Goal: Navigation & Orientation: Find specific page/section

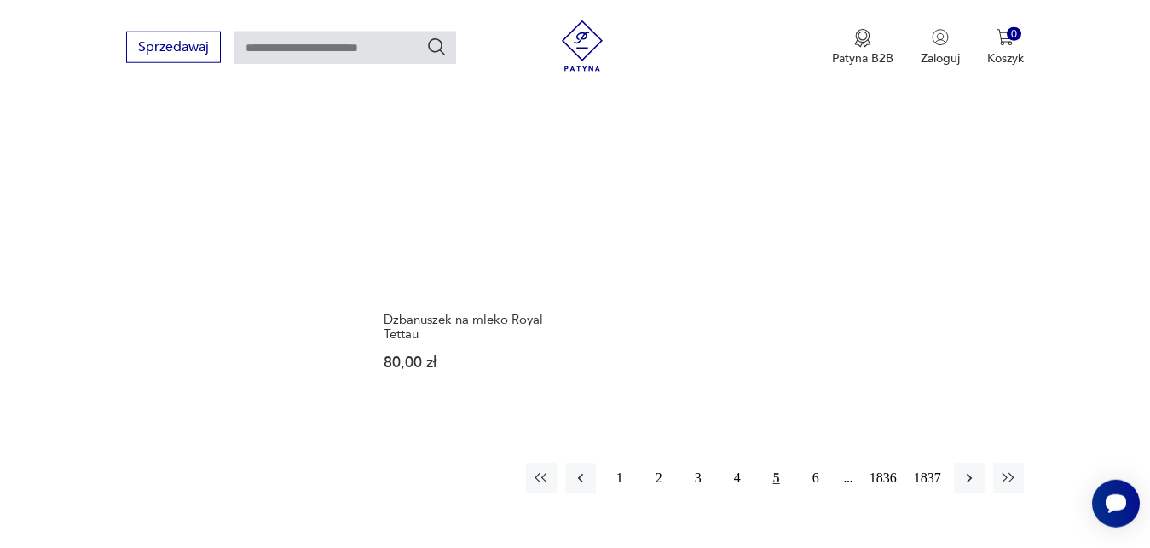
scroll to position [2135, 0]
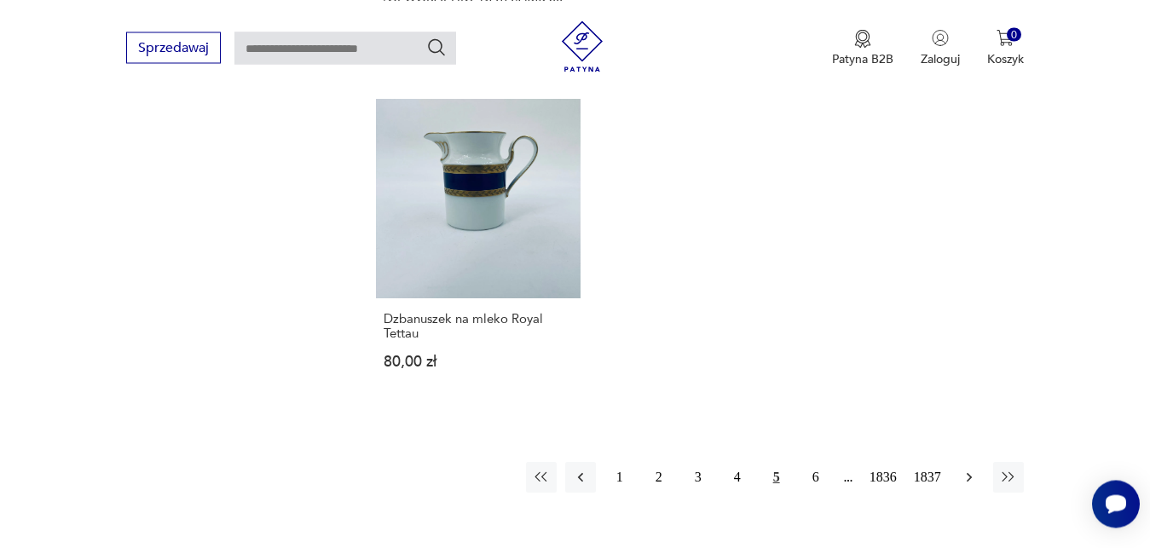
click at [971, 473] on icon "button" at bounding box center [969, 477] width 17 height 17
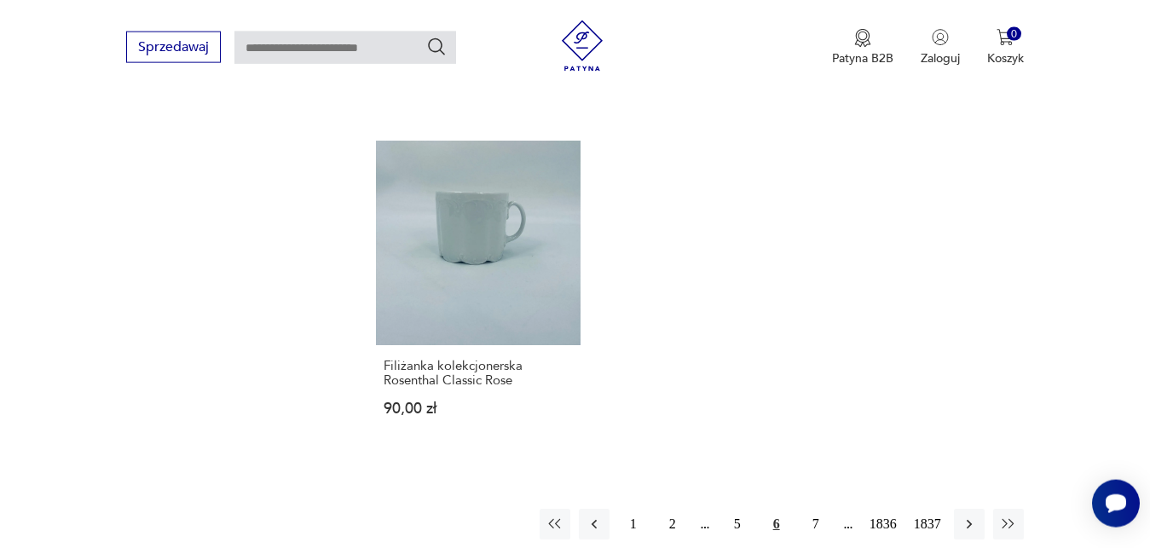
scroll to position [2120, 0]
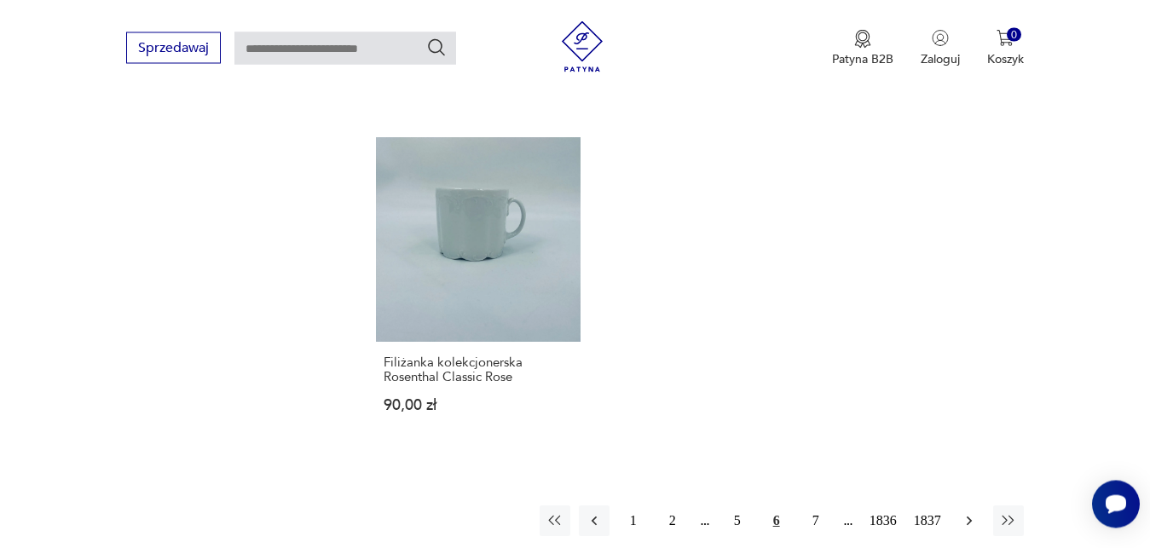
click at [970, 516] on icon "button" at bounding box center [968, 520] width 5 height 9
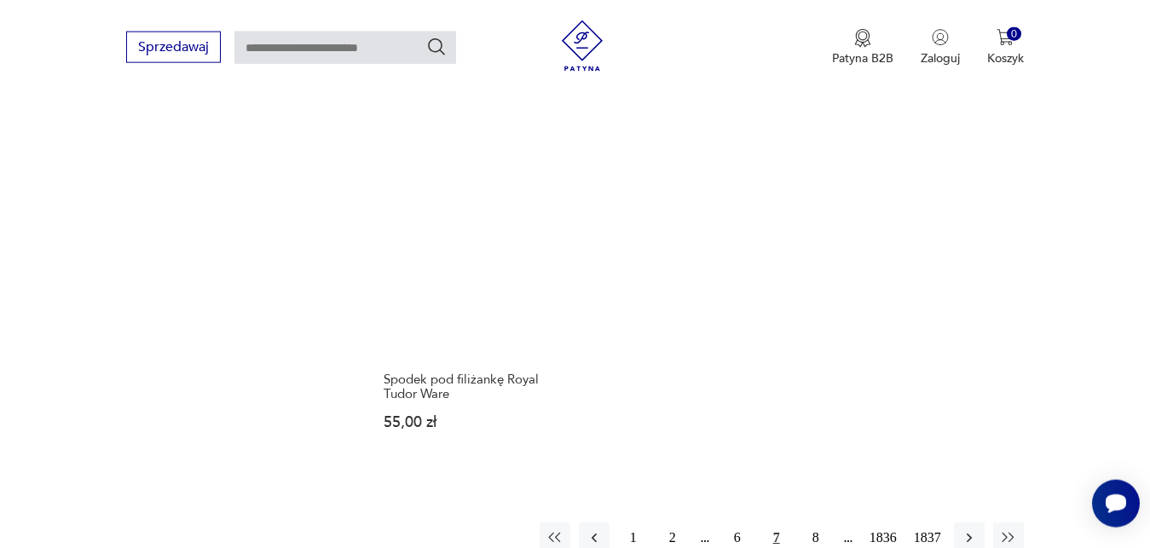
scroll to position [2091, 0]
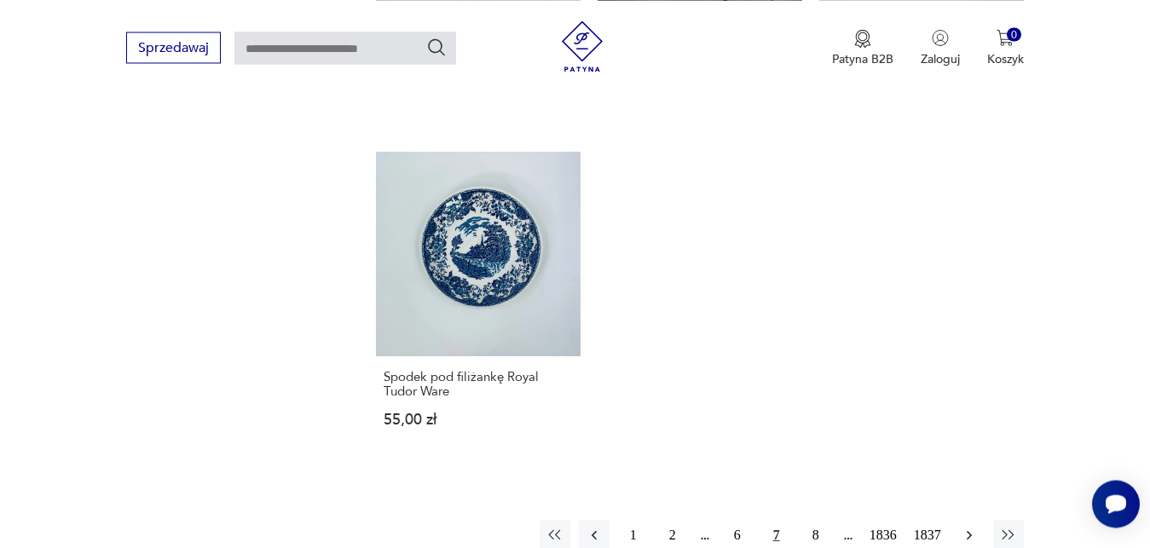
click at [972, 527] on icon "button" at bounding box center [969, 535] width 17 height 17
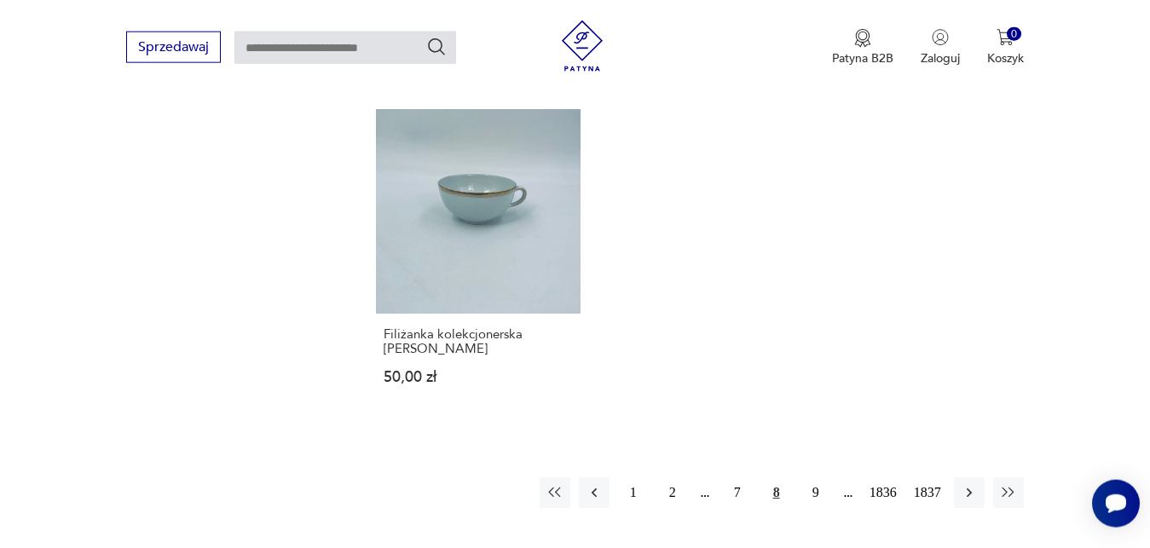
scroll to position [2106, 0]
click at [974, 483] on icon "button" at bounding box center [969, 491] width 17 height 17
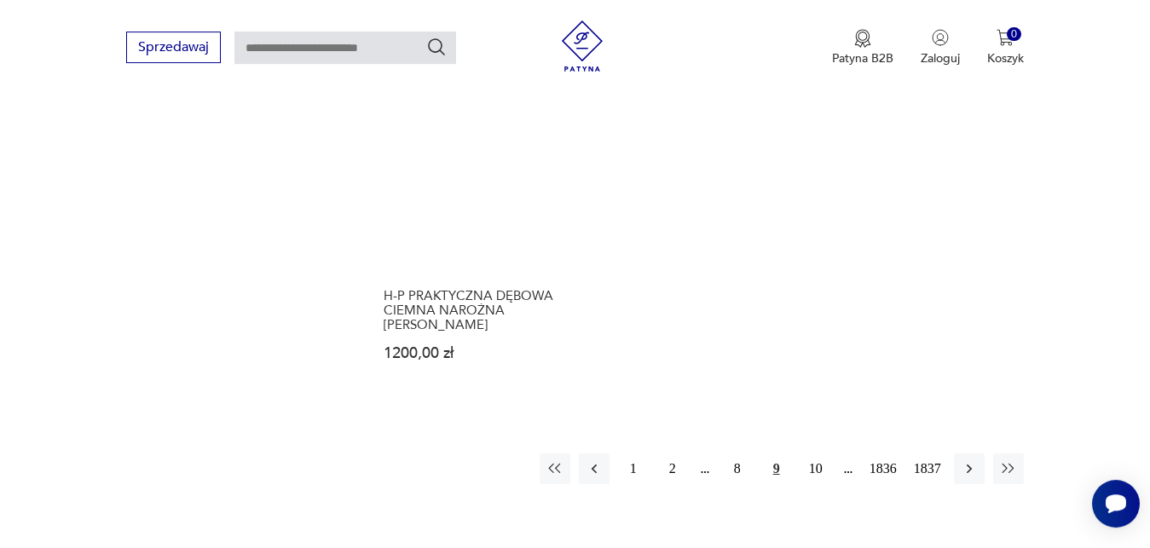
scroll to position [2178, 0]
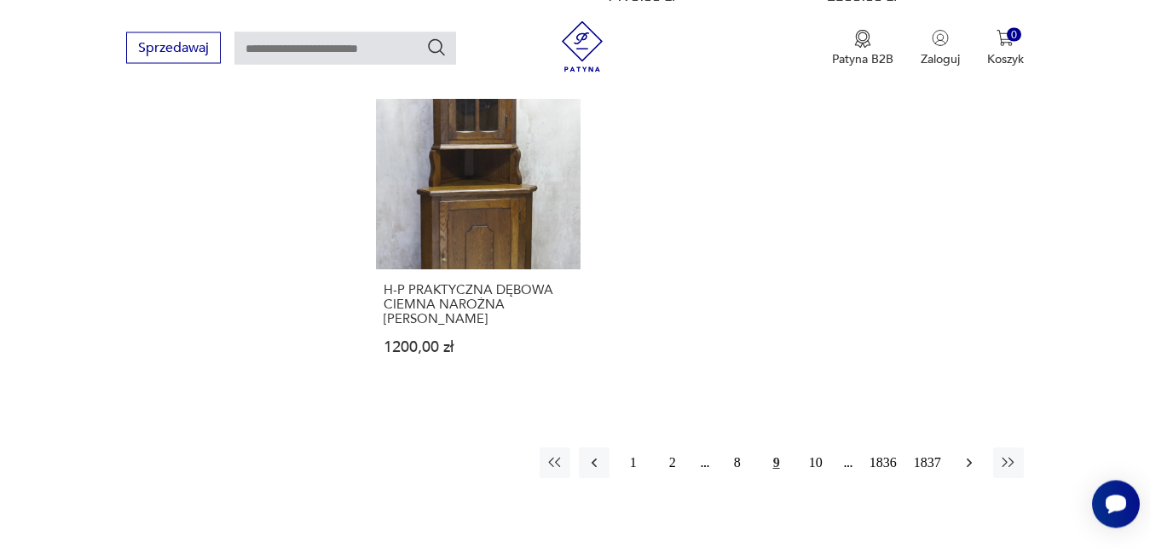
click at [969, 460] on icon "button" at bounding box center [968, 462] width 5 height 9
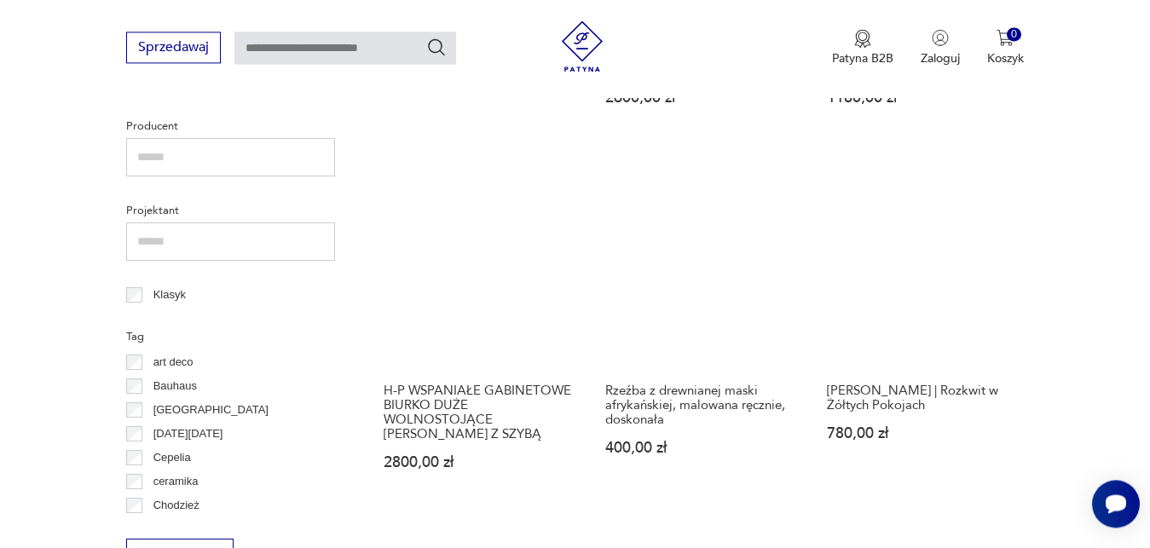
scroll to position [743, 0]
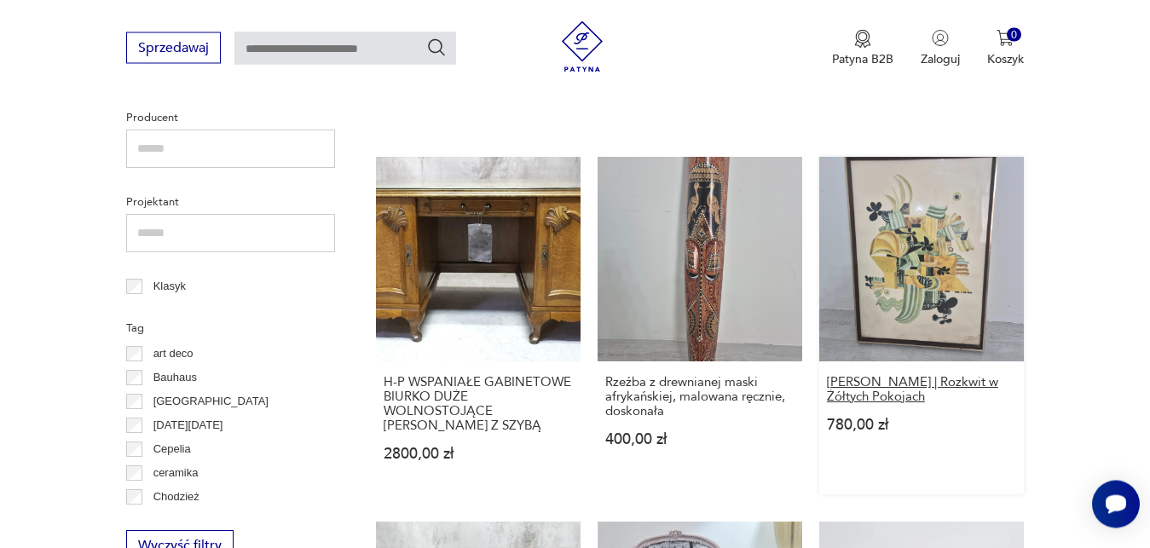
click at [957, 382] on h3 "[PERSON_NAME] | Rozkwit w Żółtych Pokojach" at bounding box center [921, 389] width 189 height 29
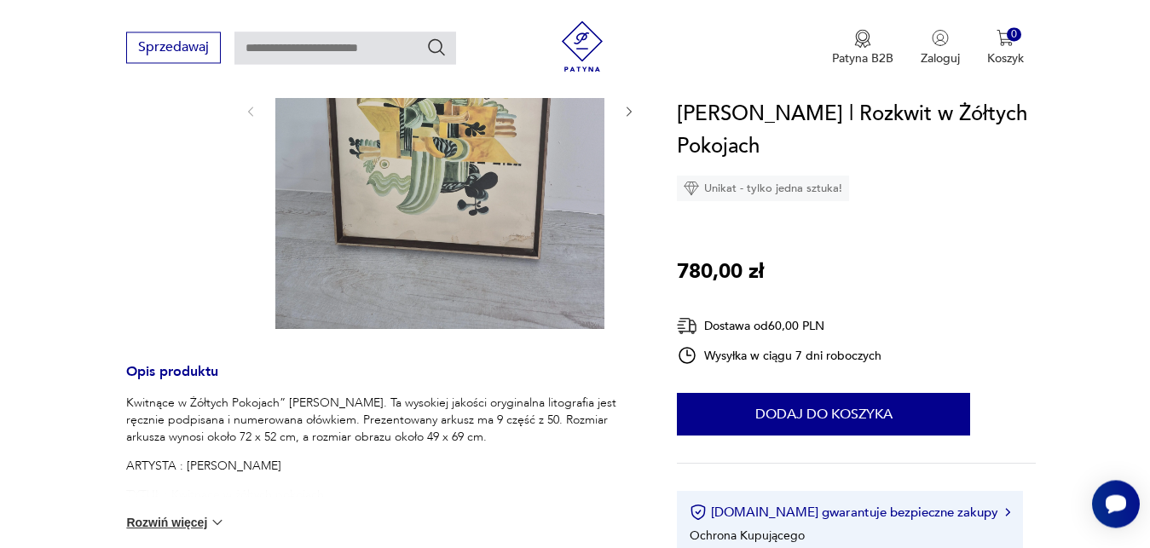
scroll to position [391, 0]
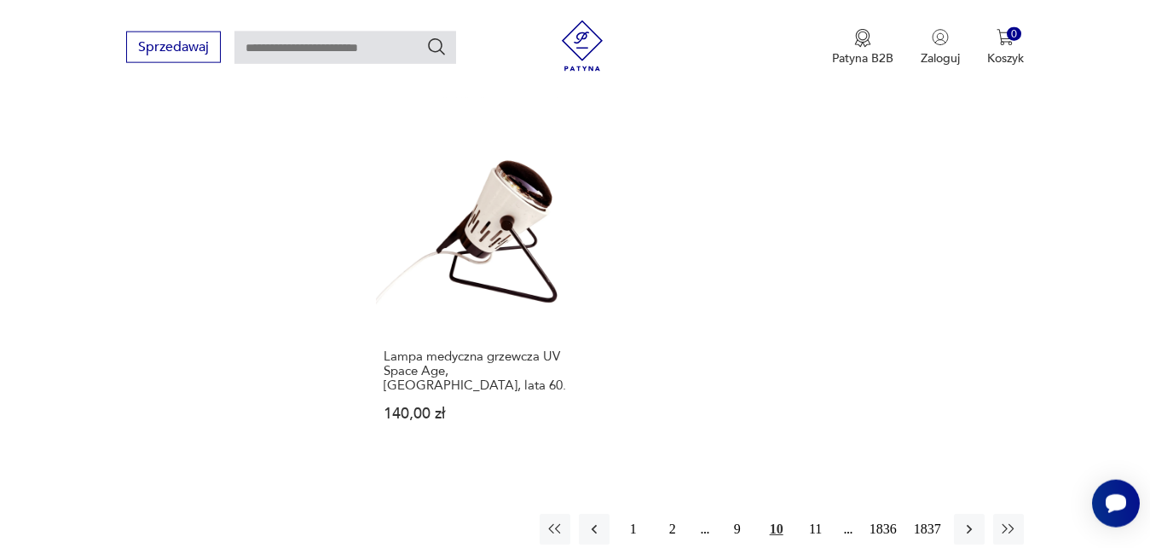
scroll to position [2247, 0]
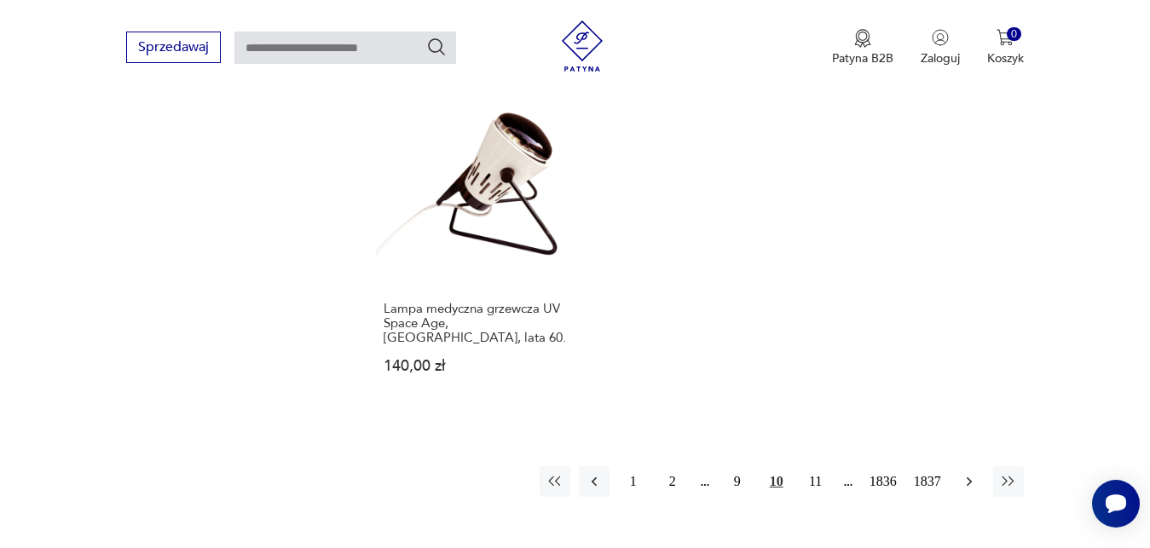
click at [967, 473] on icon "button" at bounding box center [969, 481] width 17 height 17
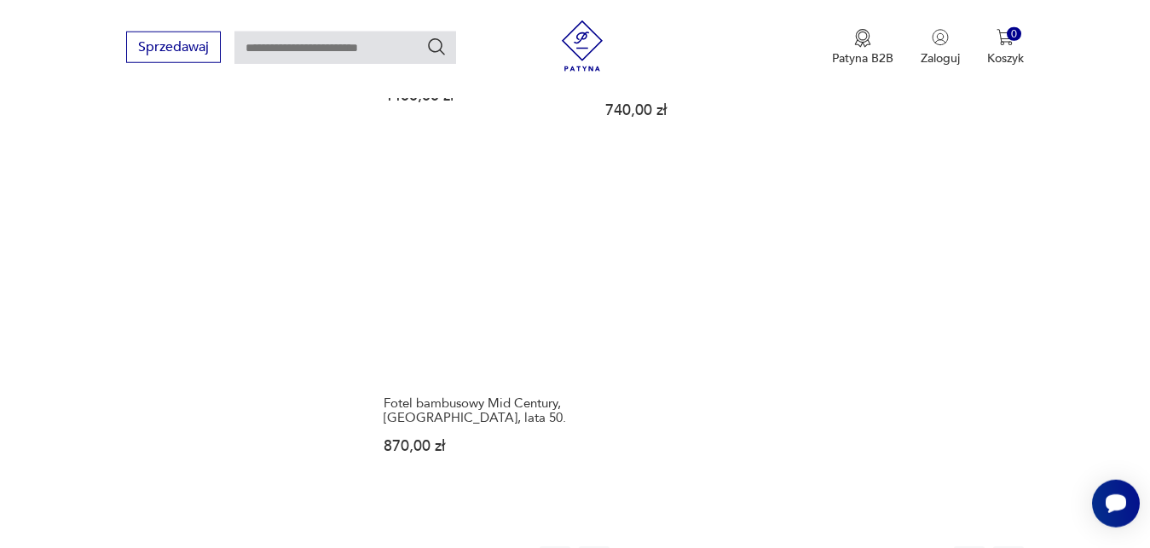
scroll to position [2178, 0]
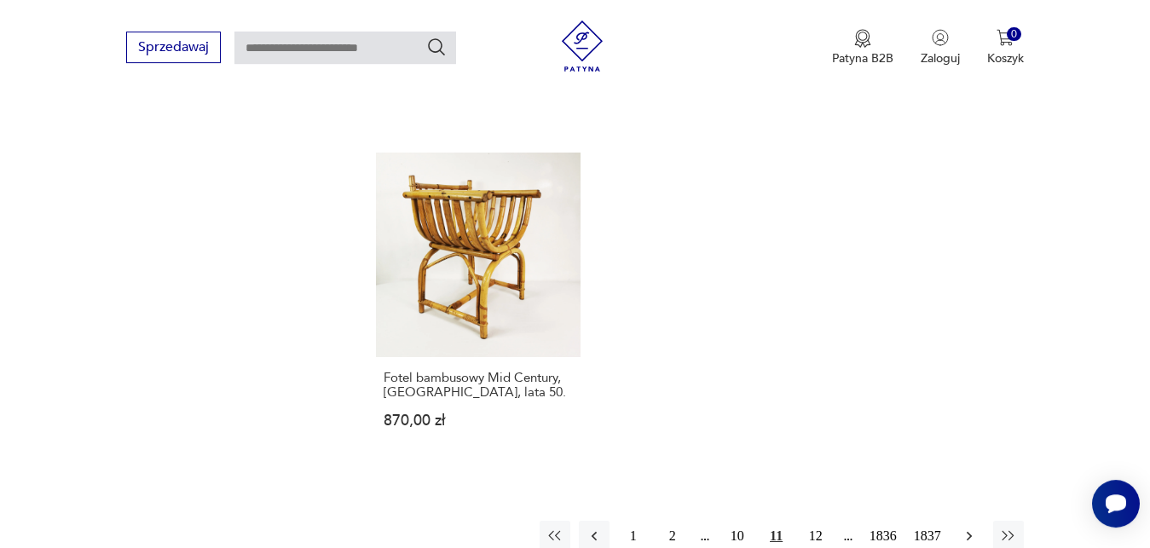
click at [969, 528] on icon "button" at bounding box center [969, 536] width 17 height 17
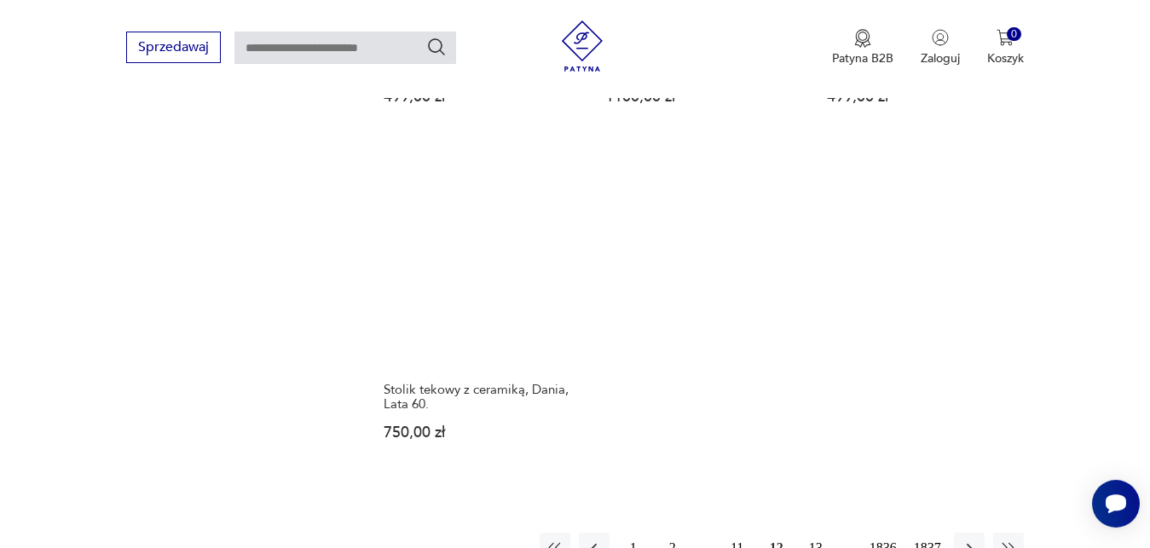
scroll to position [2149, 0]
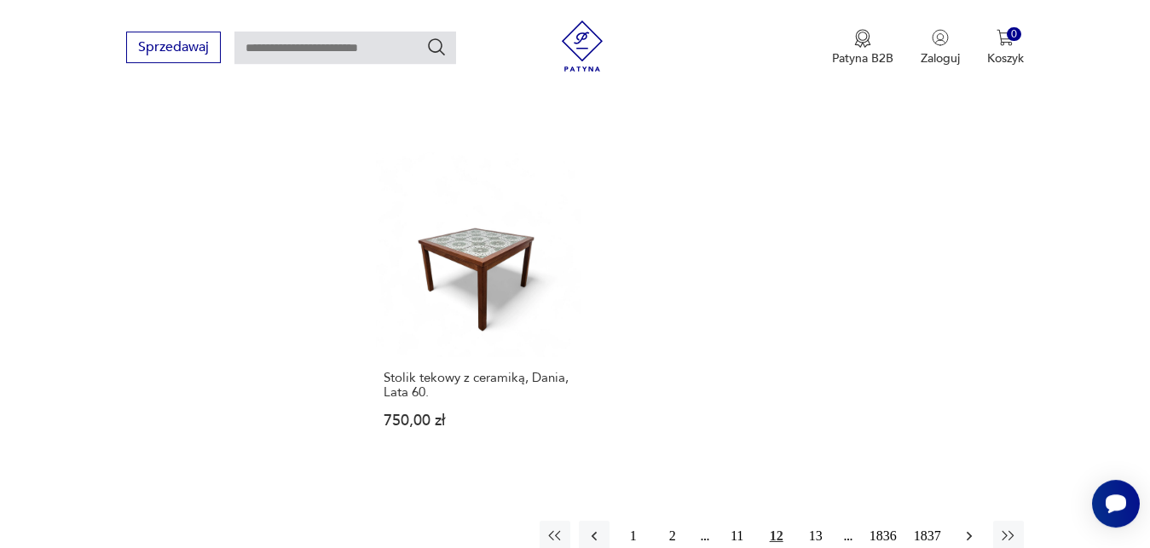
click at [970, 531] on icon "button" at bounding box center [968, 535] width 5 height 9
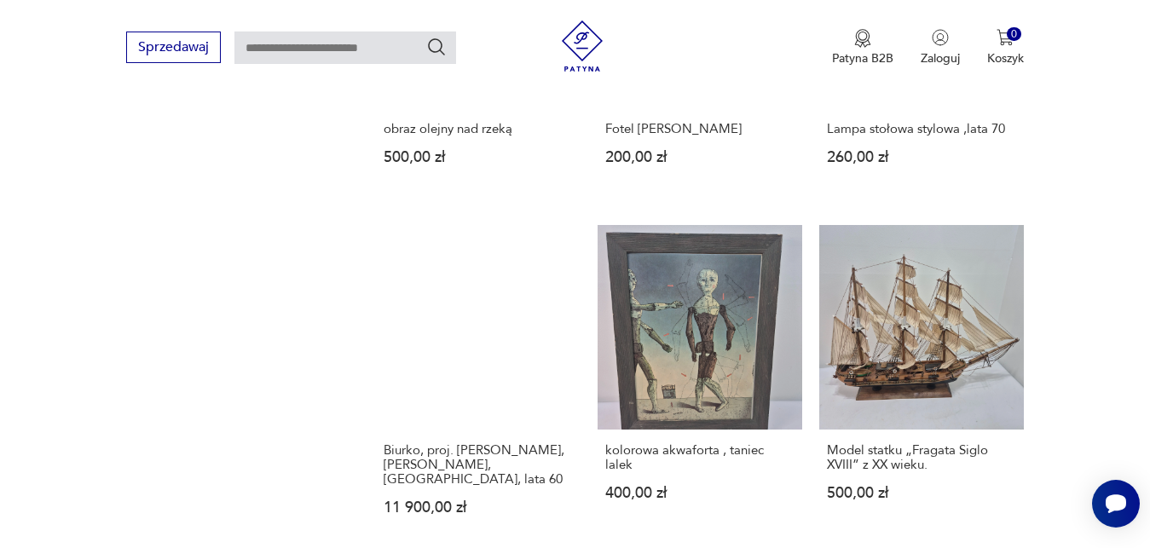
scroll to position [1337, 0]
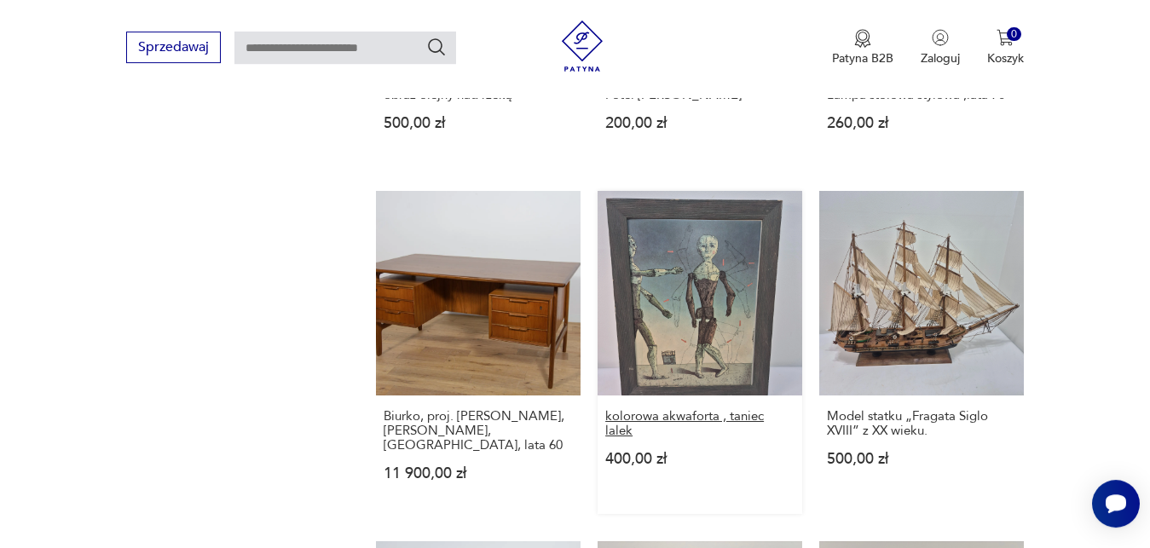
click at [770, 414] on h3 "kolorowa akwaforta , taniec lalek" at bounding box center [699, 423] width 189 height 29
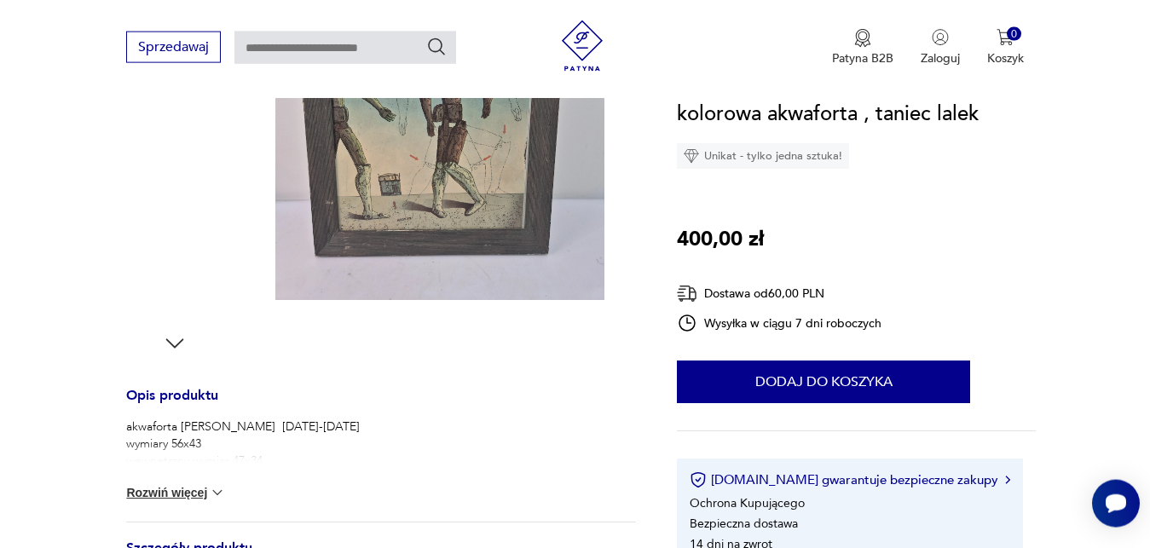
scroll to position [435, 0]
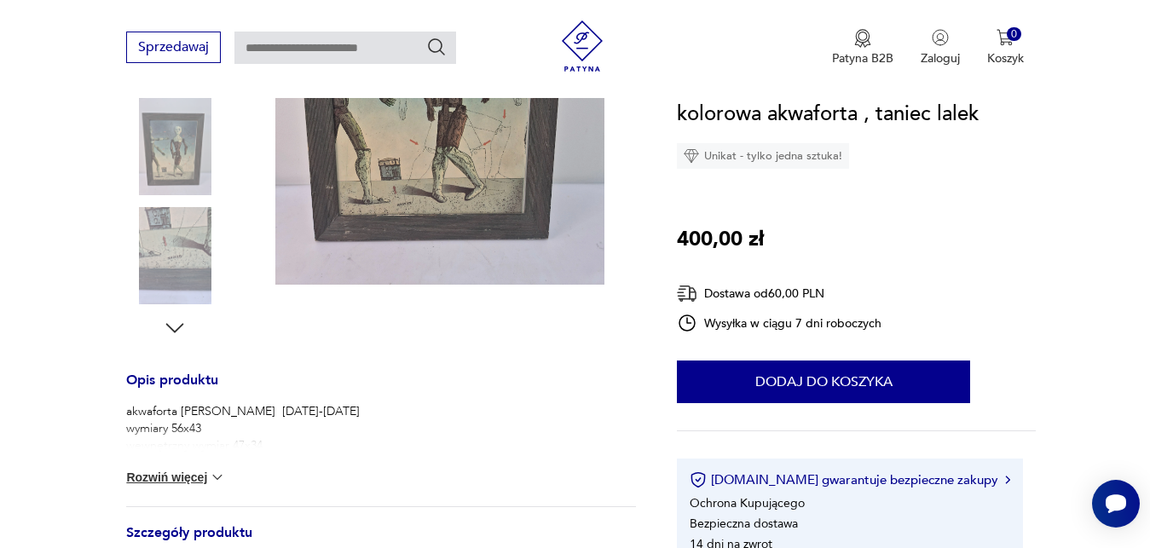
click at [223, 475] on img at bounding box center [217, 477] width 17 height 17
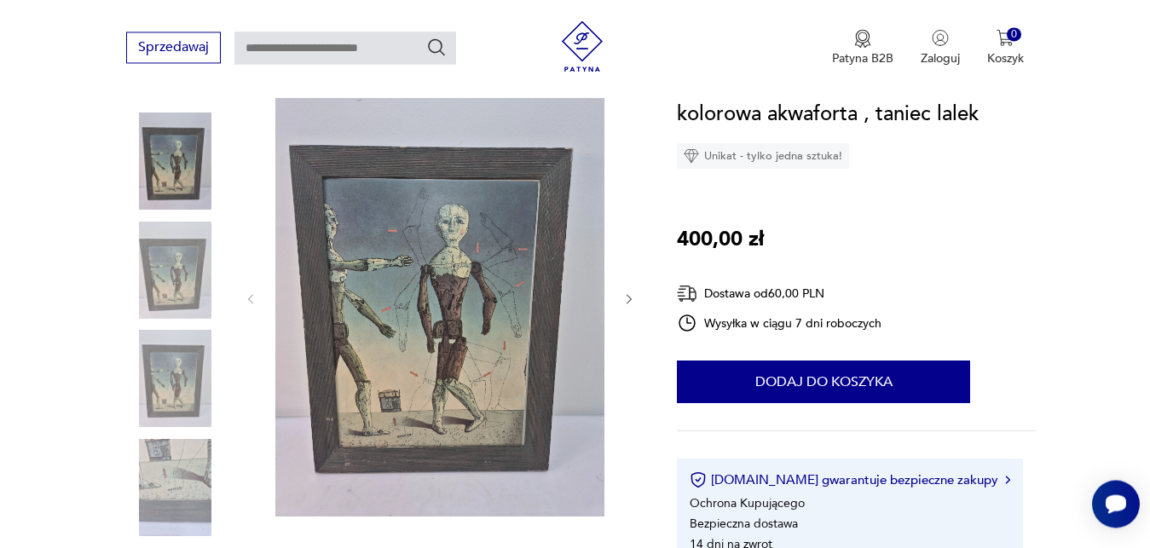
scroll to position [174, 0]
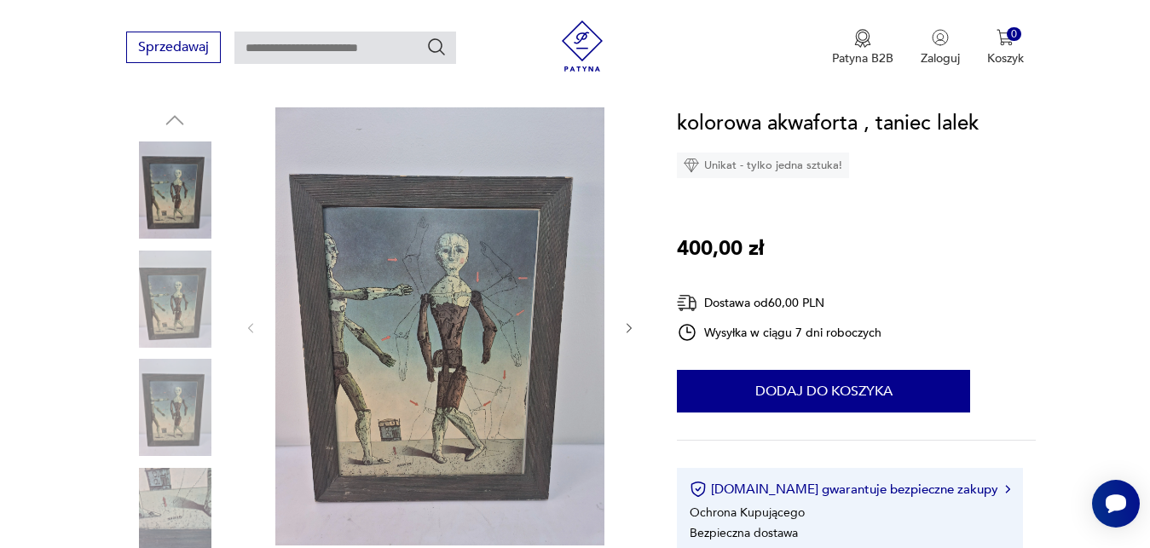
click at [629, 328] on icon "button" at bounding box center [629, 328] width 14 height 14
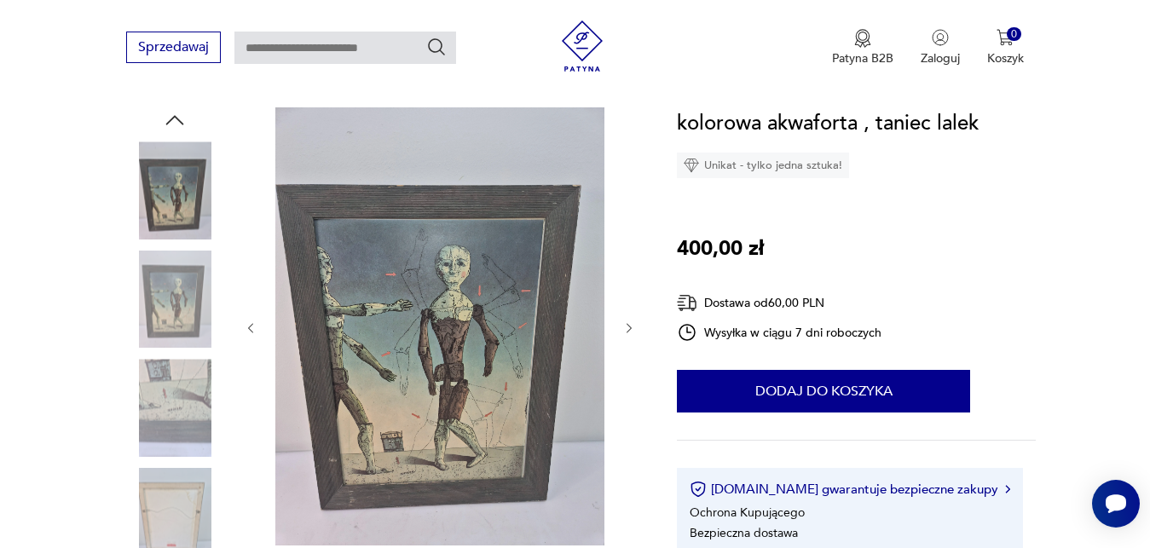
click at [629, 328] on icon "button" at bounding box center [629, 328] width 14 height 14
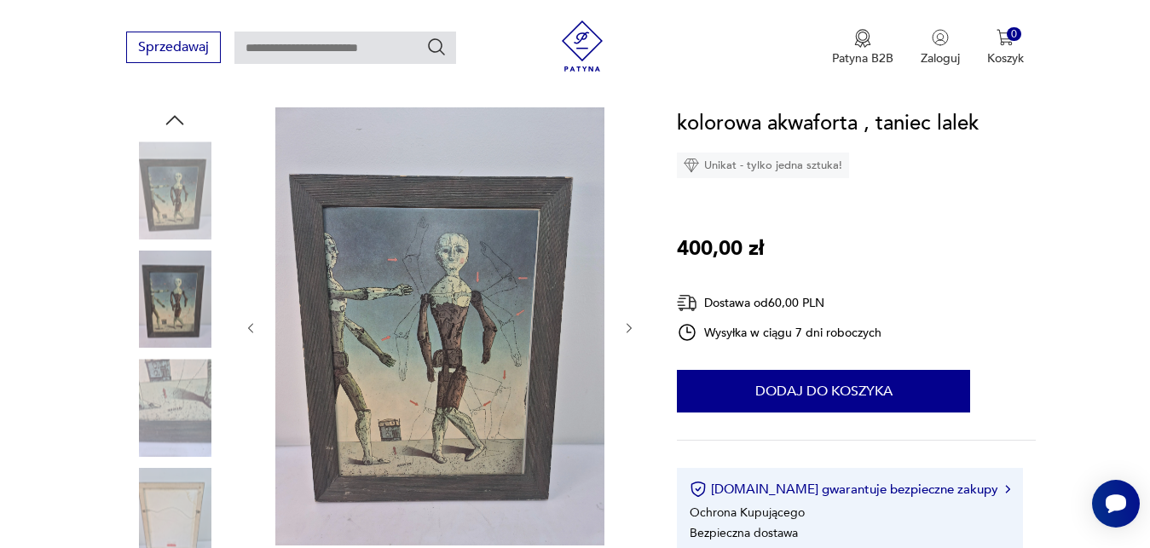
click at [629, 328] on icon "button" at bounding box center [629, 328] width 14 height 14
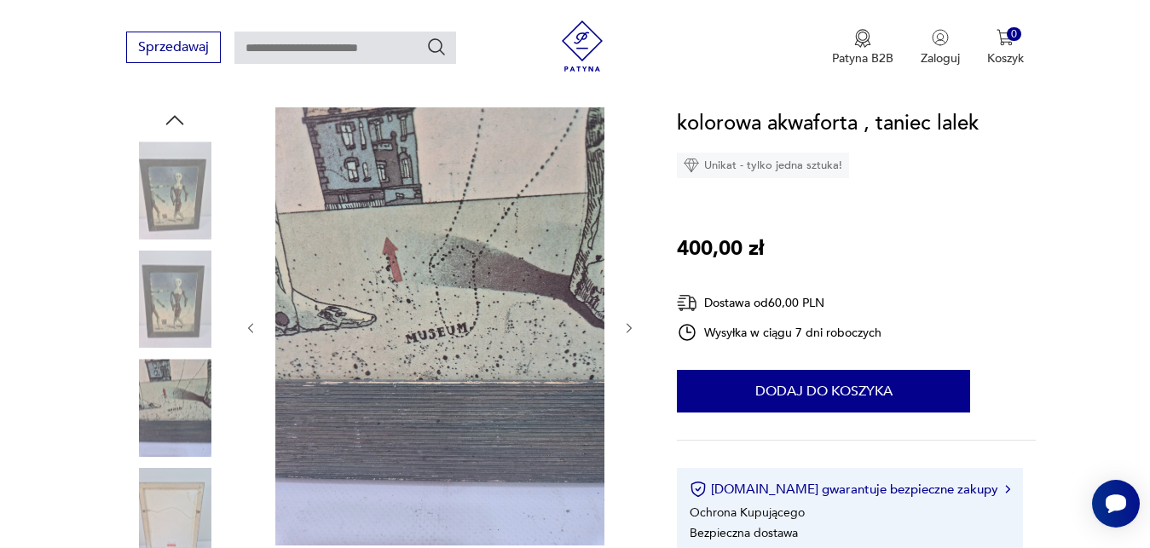
click at [629, 328] on icon "button" at bounding box center [629, 328] width 14 height 14
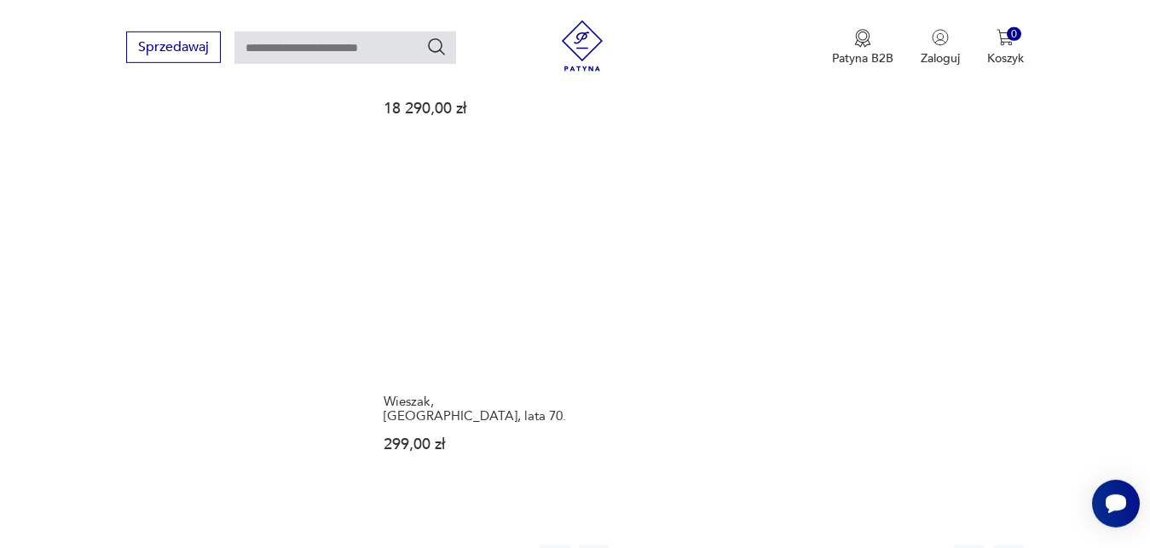
scroll to position [2103, 0]
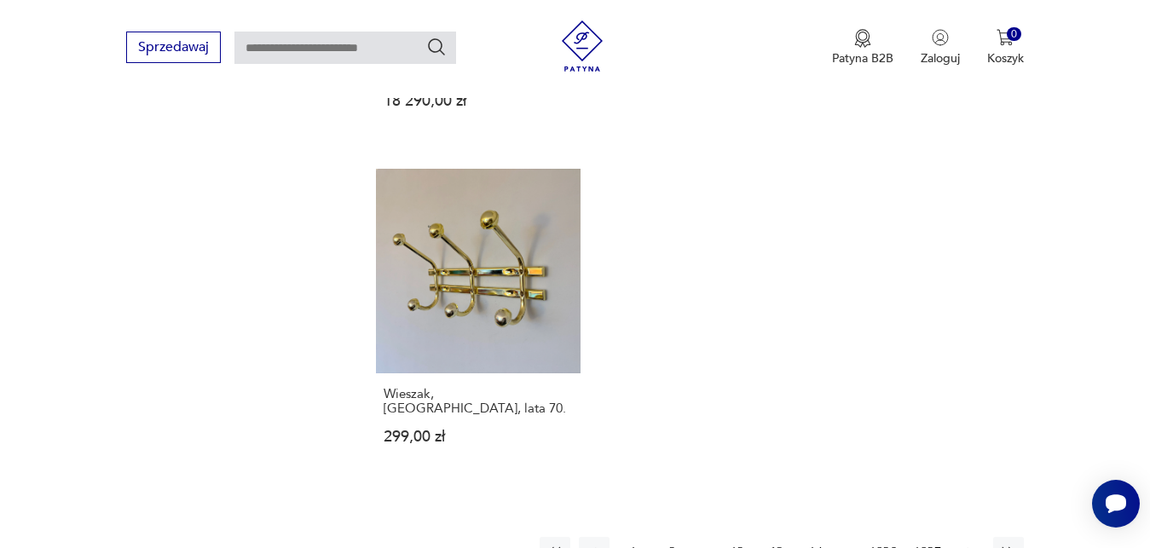
click at [970, 547] on icon "button" at bounding box center [968, 551] width 5 height 9
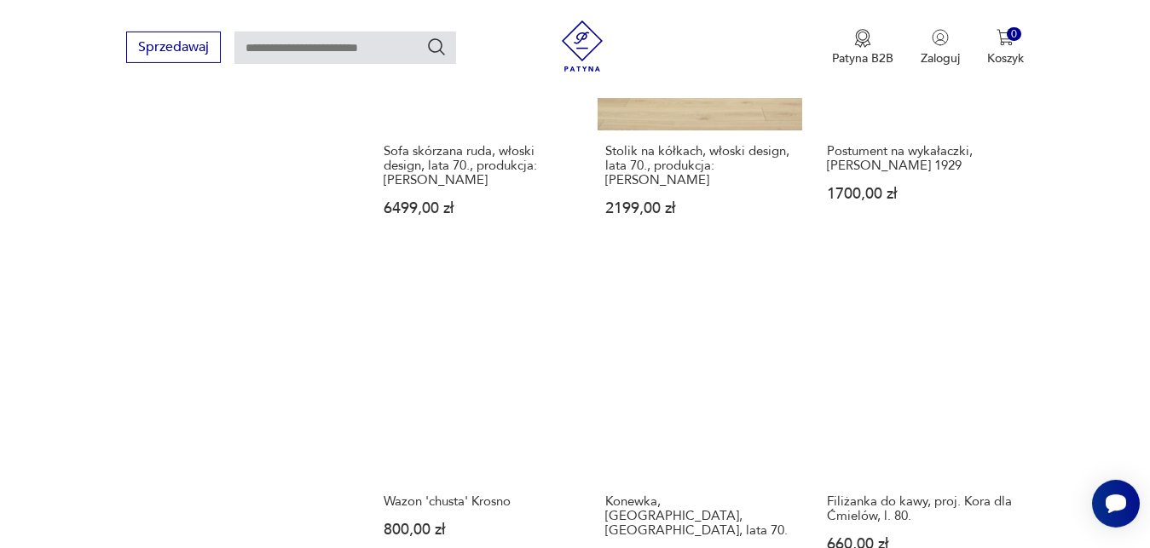
scroll to position [1743, 0]
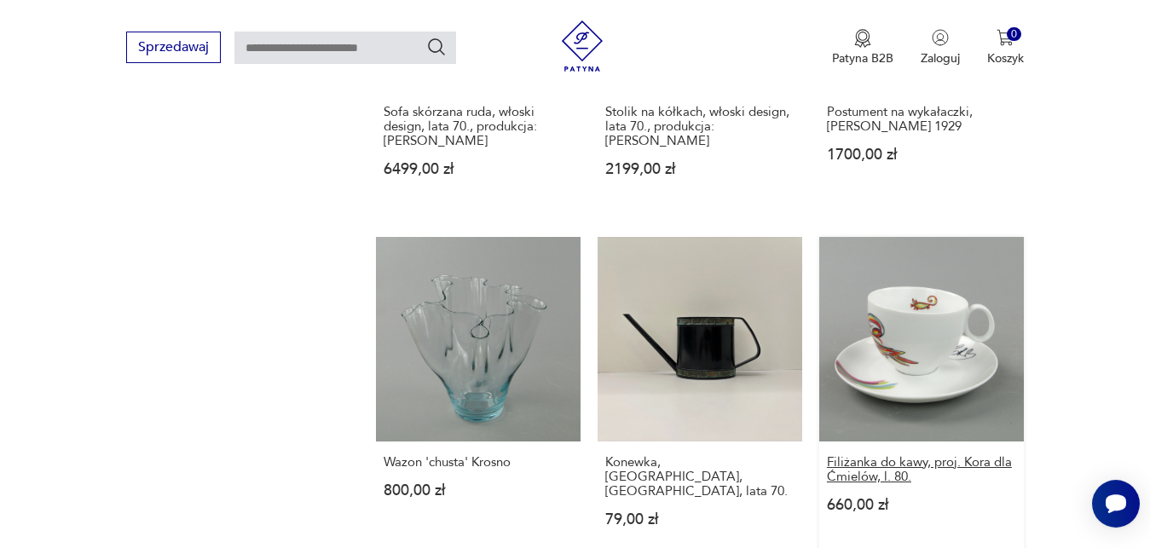
click at [987, 455] on h3 "Filiżanka do kawy, proj. Kora dla Ćmielów, l. 80." at bounding box center [921, 469] width 189 height 29
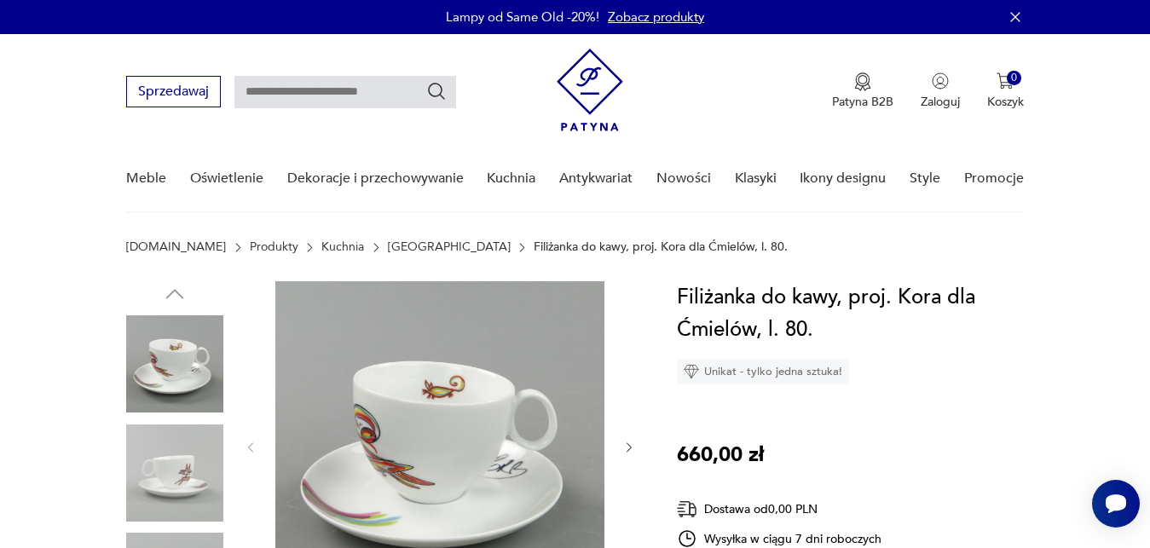
click at [624, 447] on icon "button" at bounding box center [629, 448] width 14 height 14
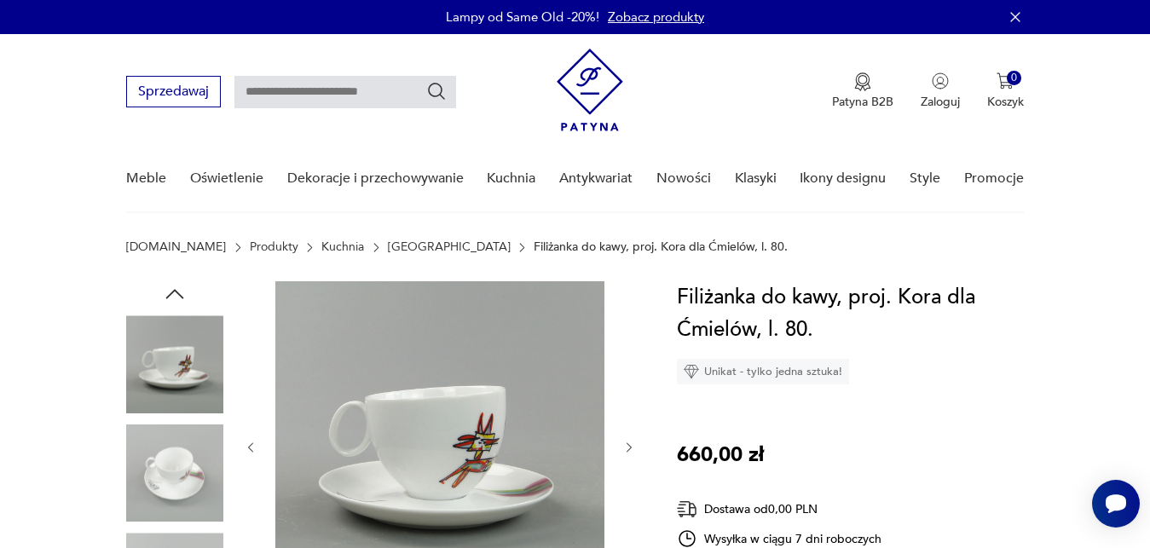
click at [624, 447] on icon "button" at bounding box center [629, 448] width 14 height 14
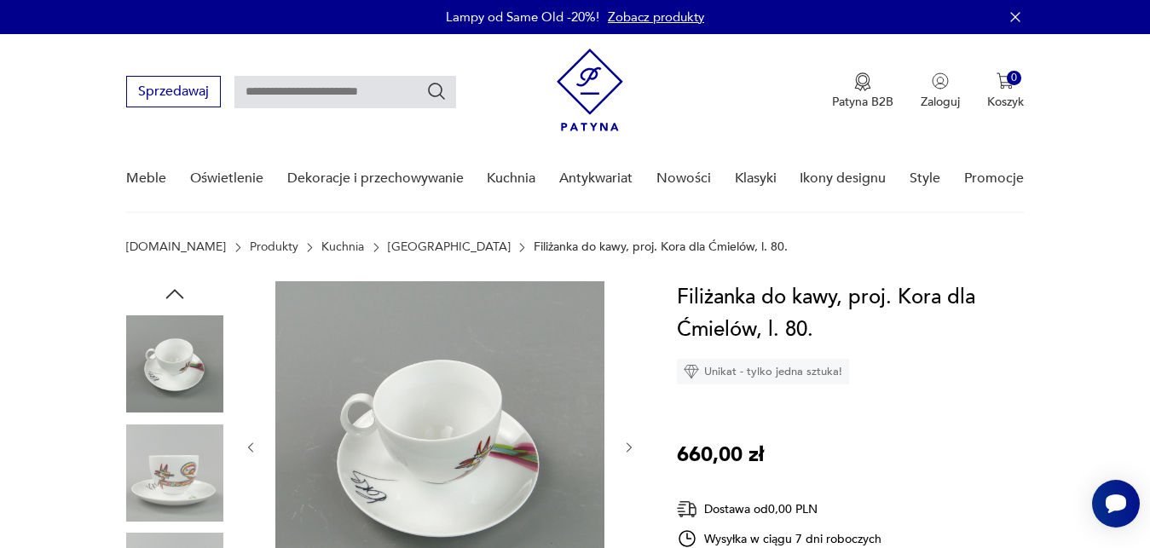
click at [624, 447] on icon "button" at bounding box center [629, 448] width 14 height 14
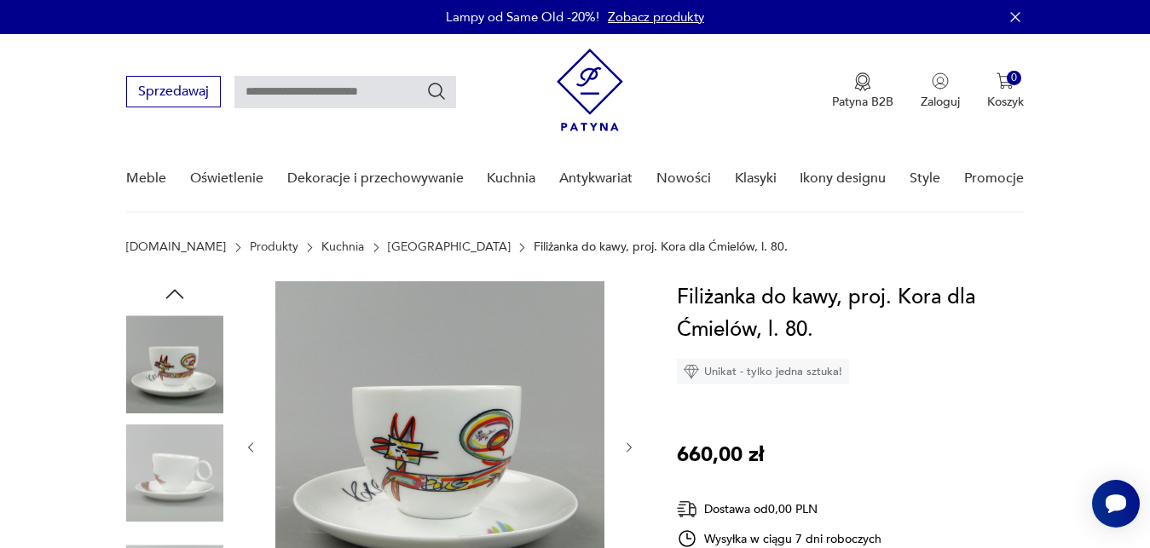
click at [624, 447] on icon "button" at bounding box center [629, 448] width 14 height 14
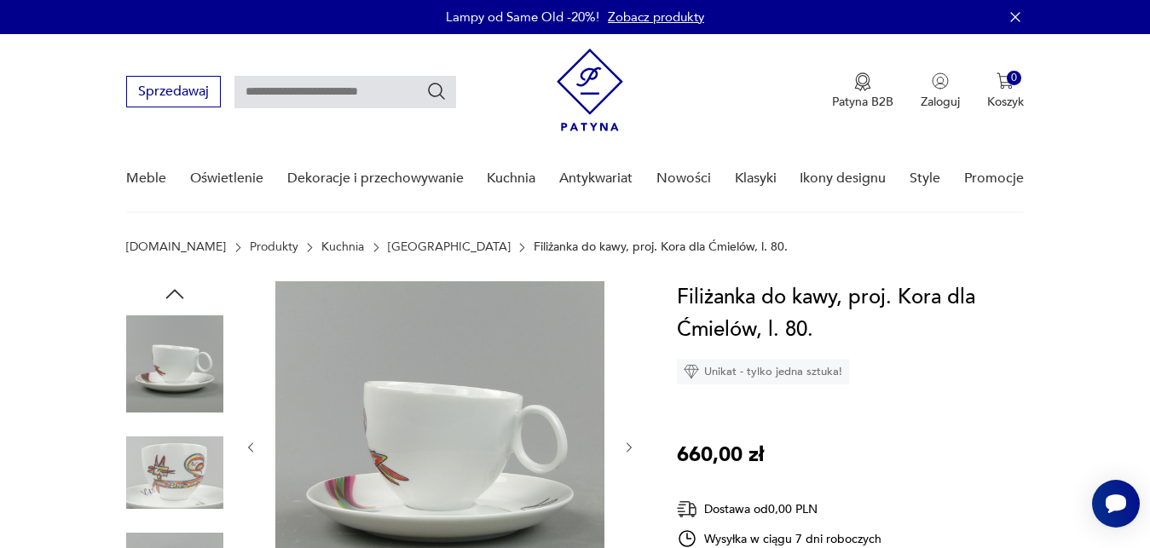
click at [624, 447] on icon "button" at bounding box center [629, 448] width 14 height 14
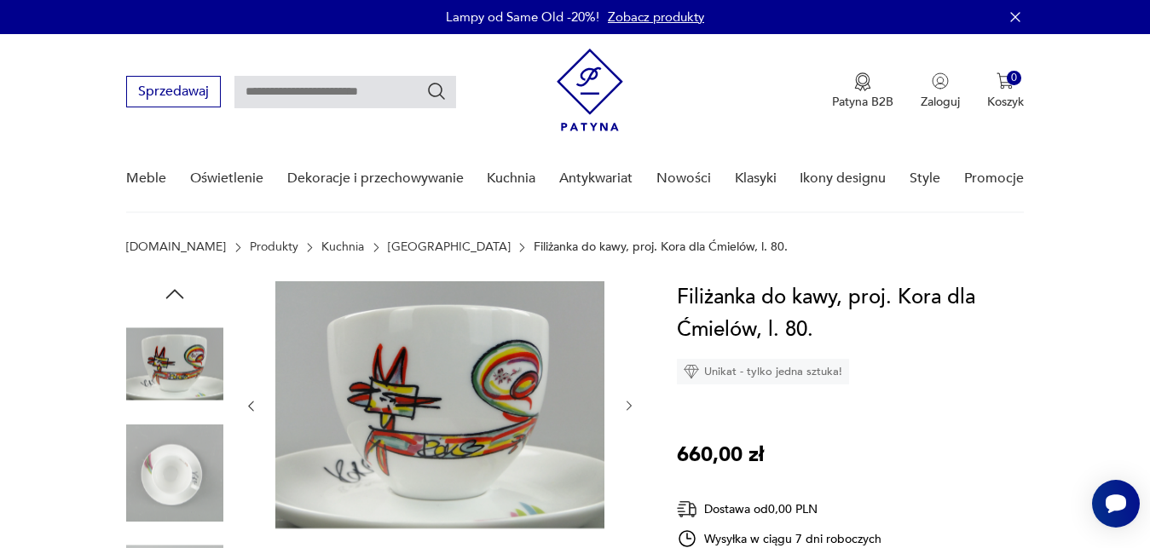
click at [624, 447] on div at bounding box center [440, 406] width 392 height 250
click at [628, 408] on icon "button" at bounding box center [629, 406] width 14 height 14
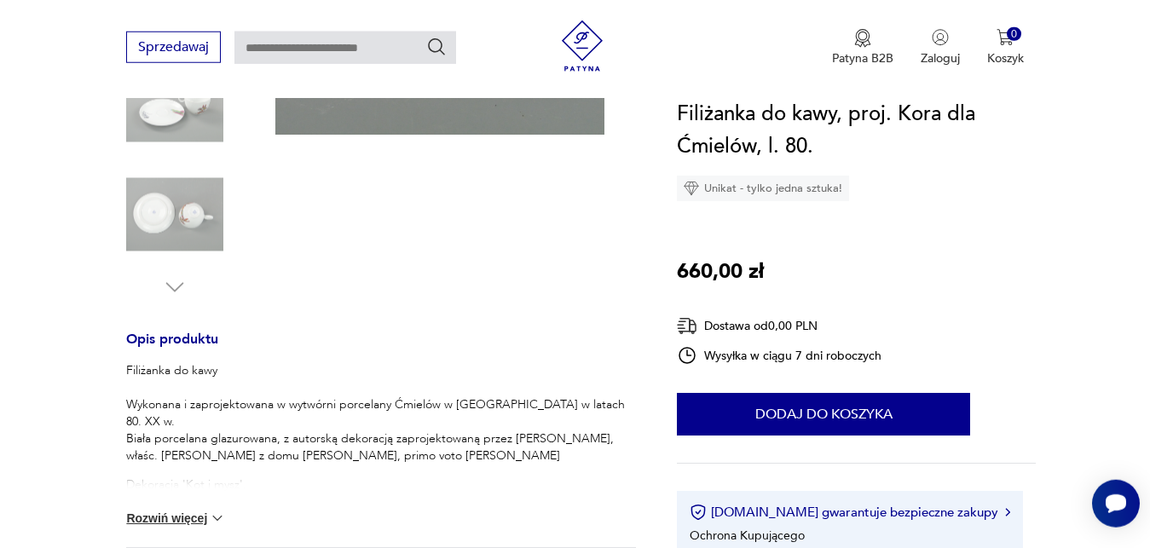
scroll to position [478, 0]
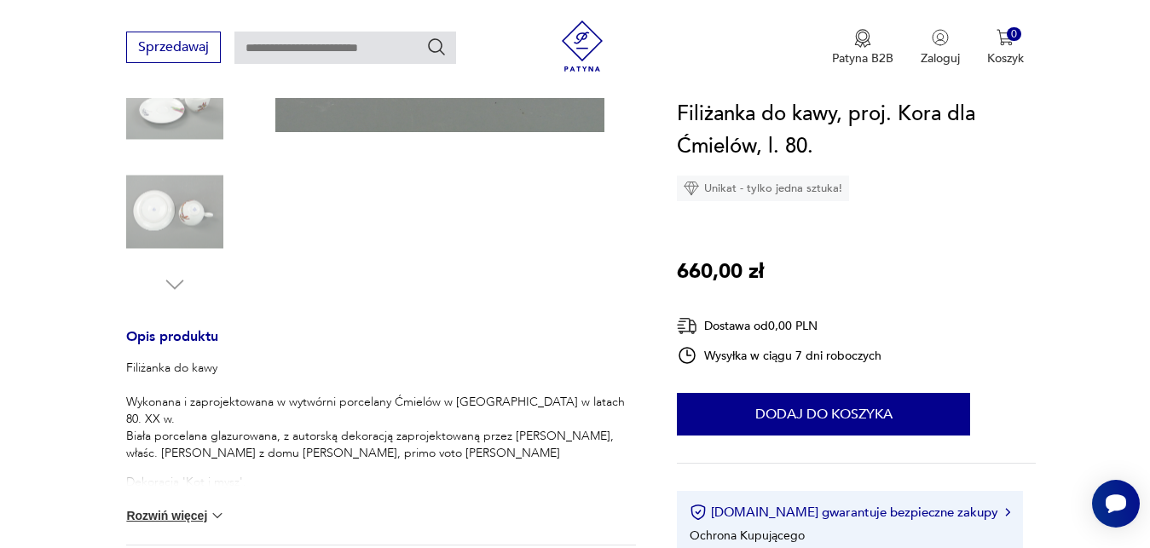
click at [223, 512] on img at bounding box center [217, 515] width 17 height 17
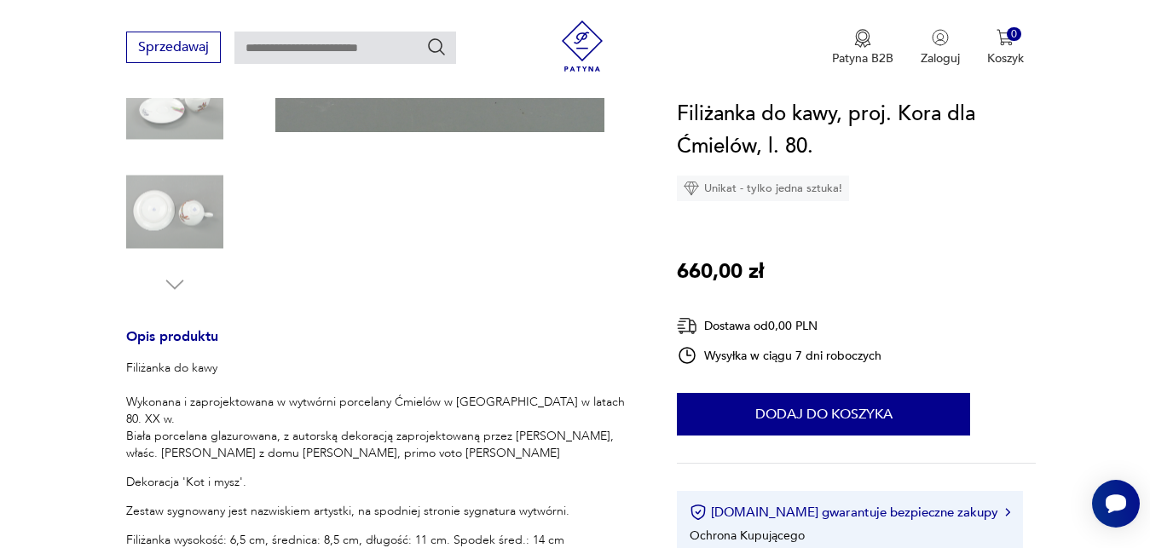
click at [243, 482] on div "Filiżanka do kawy Wykonana i zaprojektowana w wytwórni porcelany Ćmielów w [GEO…" at bounding box center [381, 463] width 510 height 206
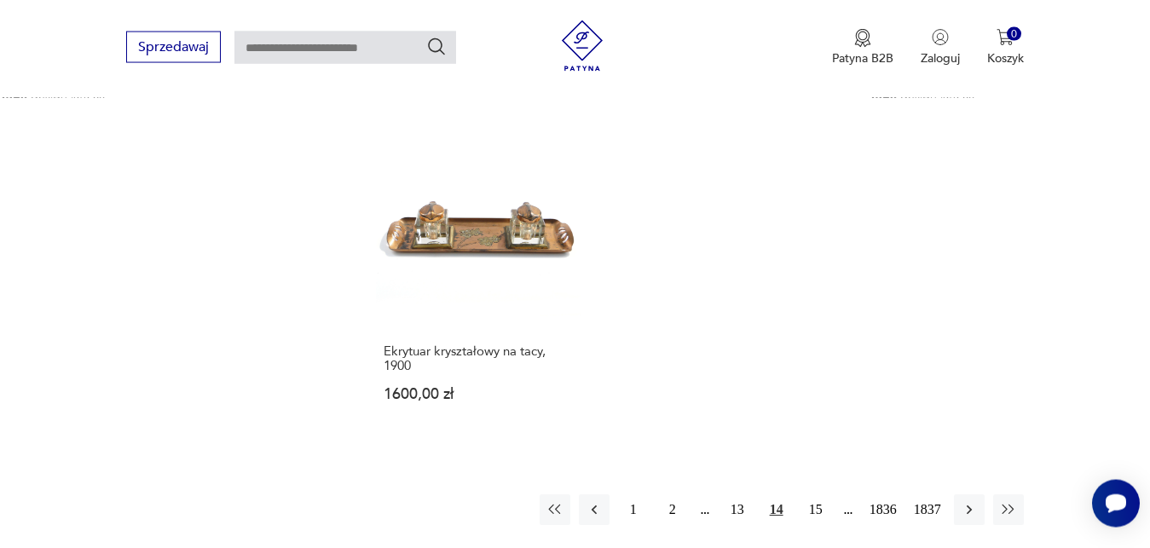
scroll to position [2205, 0]
click at [970, 500] on icon "button" at bounding box center [969, 508] width 17 height 17
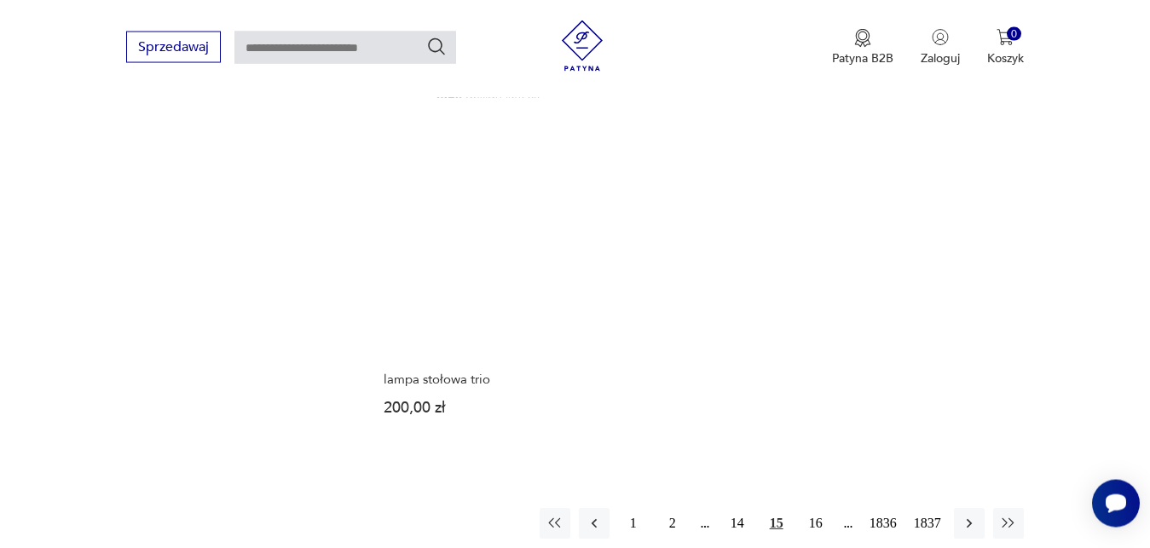
scroll to position [2134, 0]
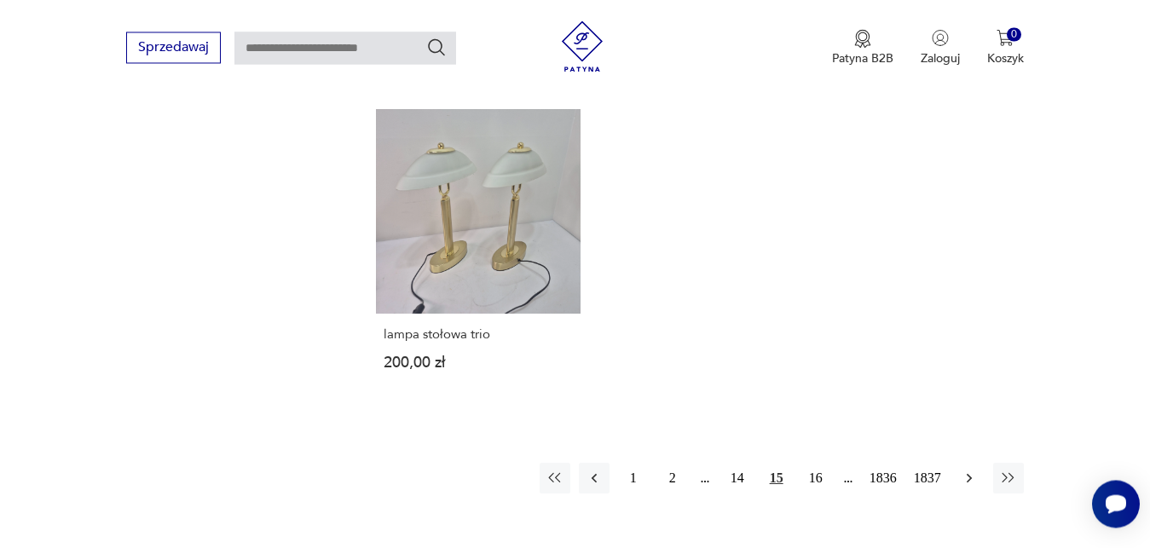
click at [974, 470] on icon "button" at bounding box center [969, 478] width 17 height 17
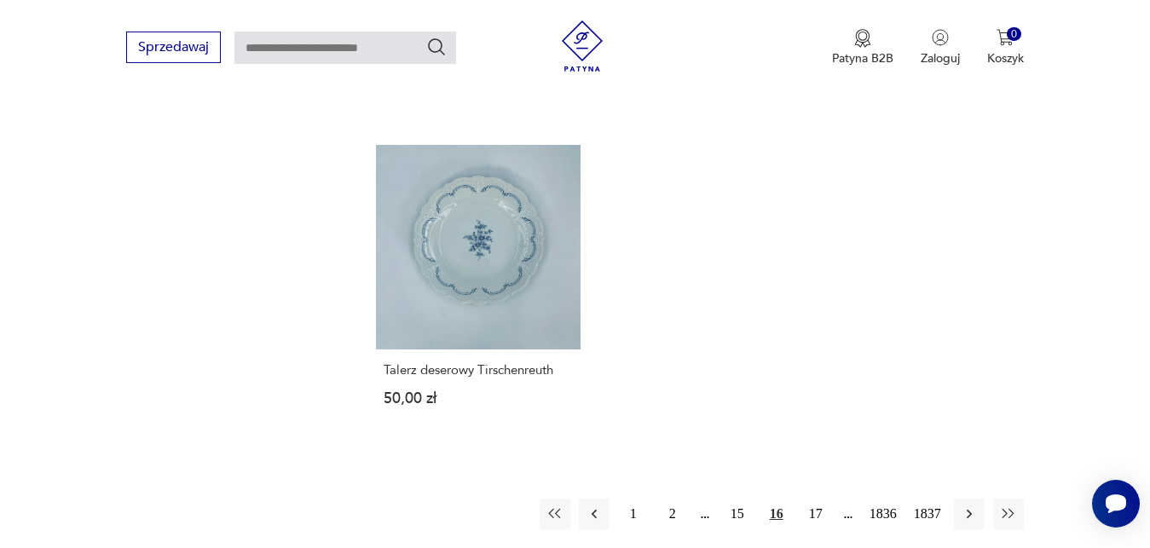
scroll to position [2250, 0]
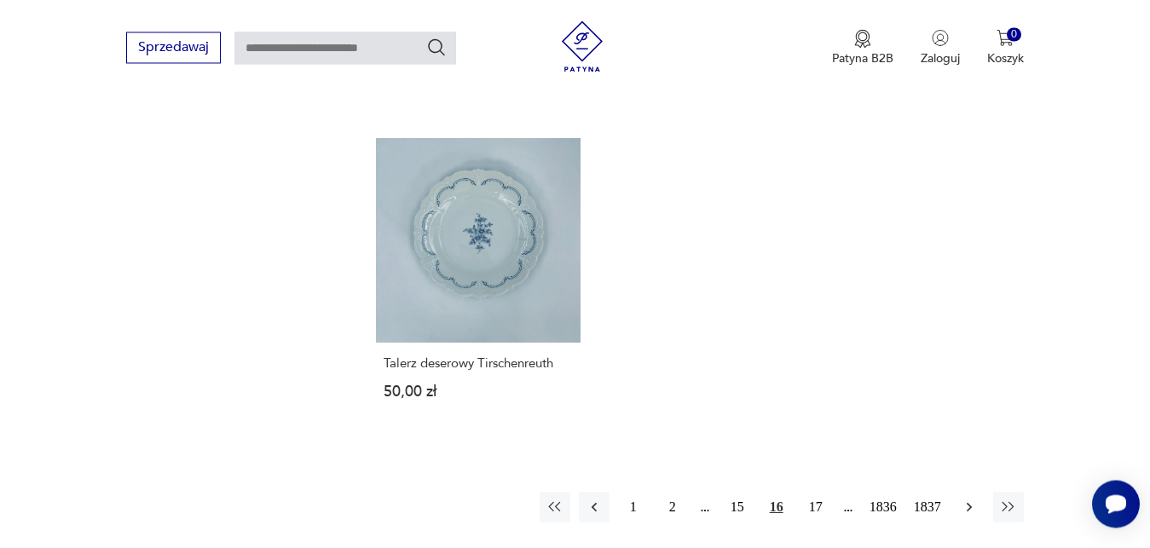
click at [972, 500] on icon "button" at bounding box center [969, 507] width 17 height 17
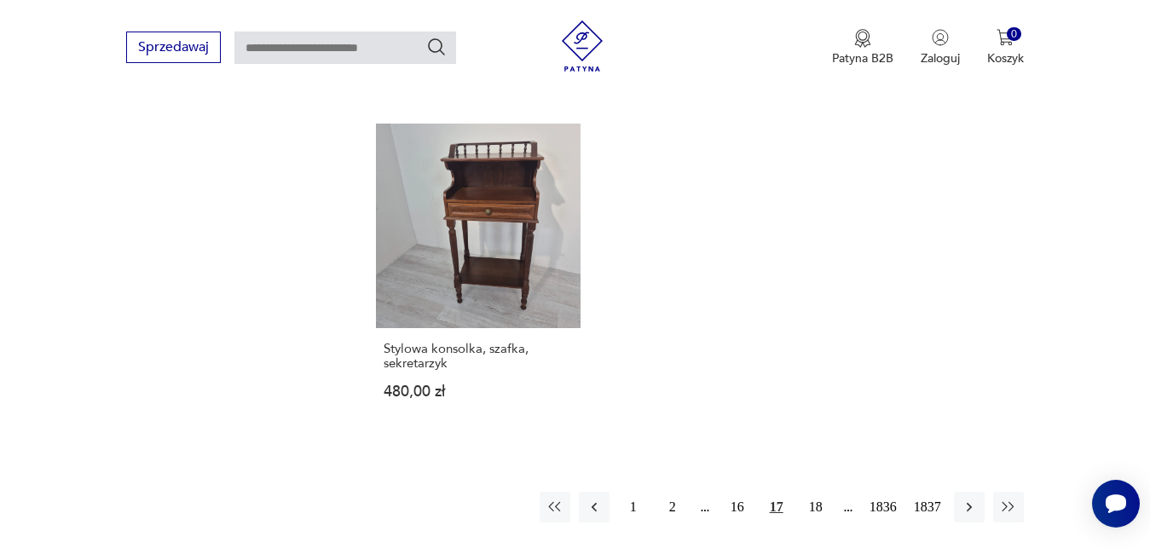
scroll to position [2149, 0]
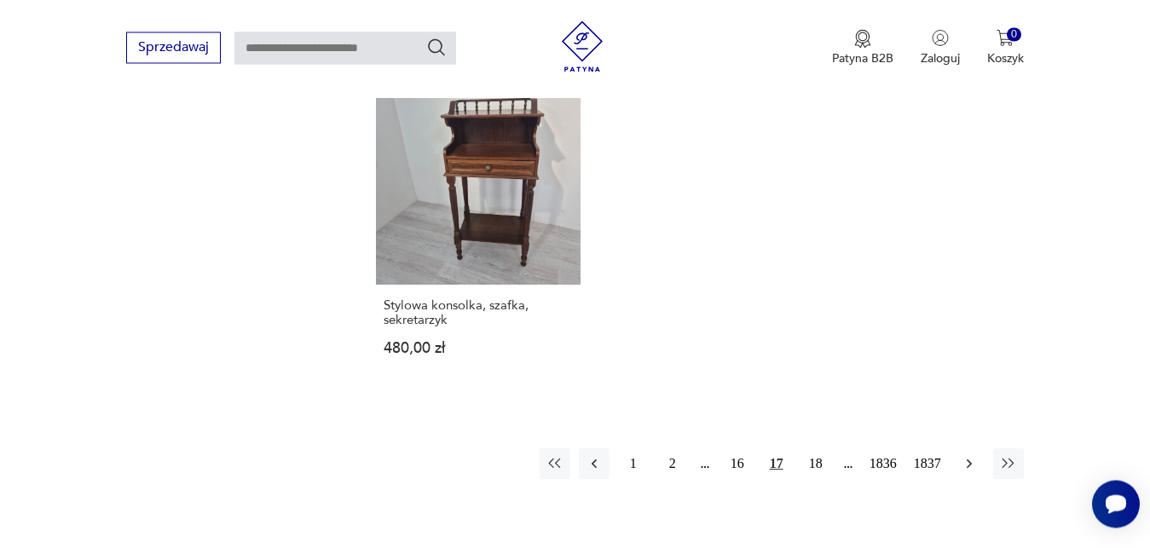
click at [971, 466] on icon "button" at bounding box center [969, 463] width 17 height 17
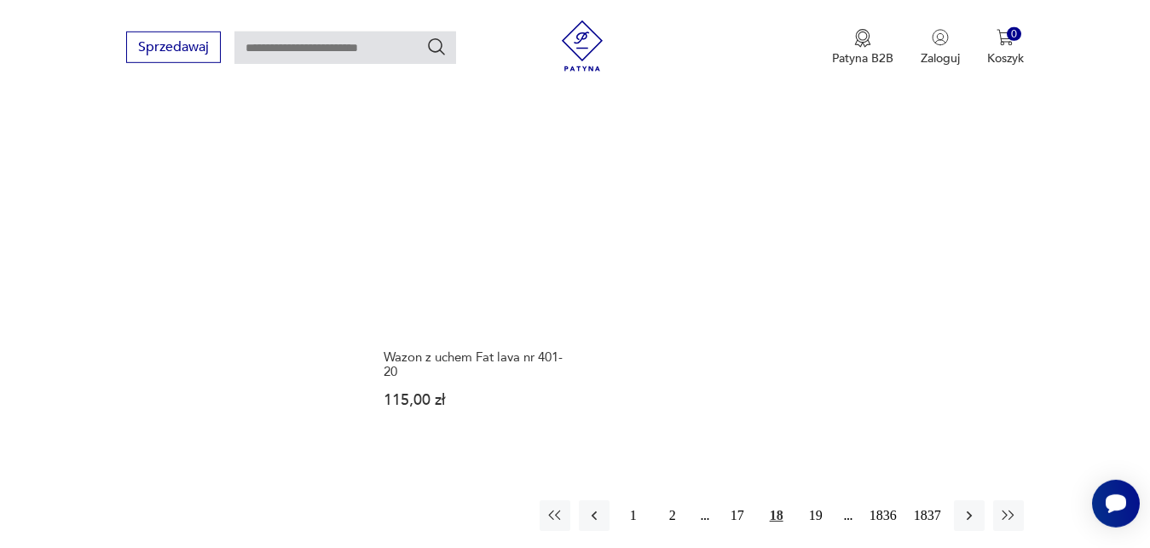
scroll to position [2221, 0]
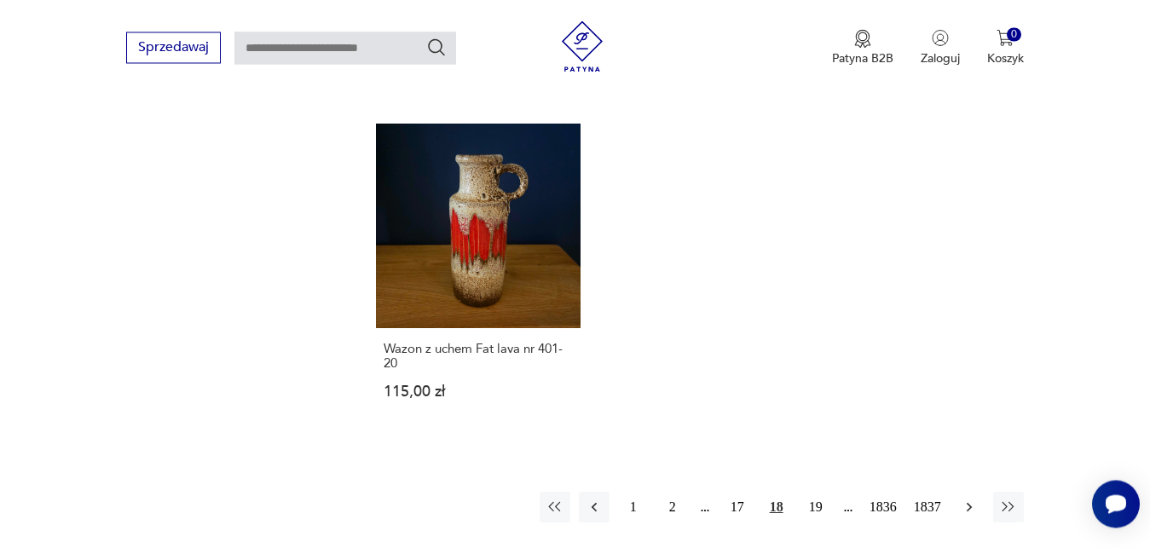
click at [973, 499] on icon "button" at bounding box center [969, 507] width 17 height 17
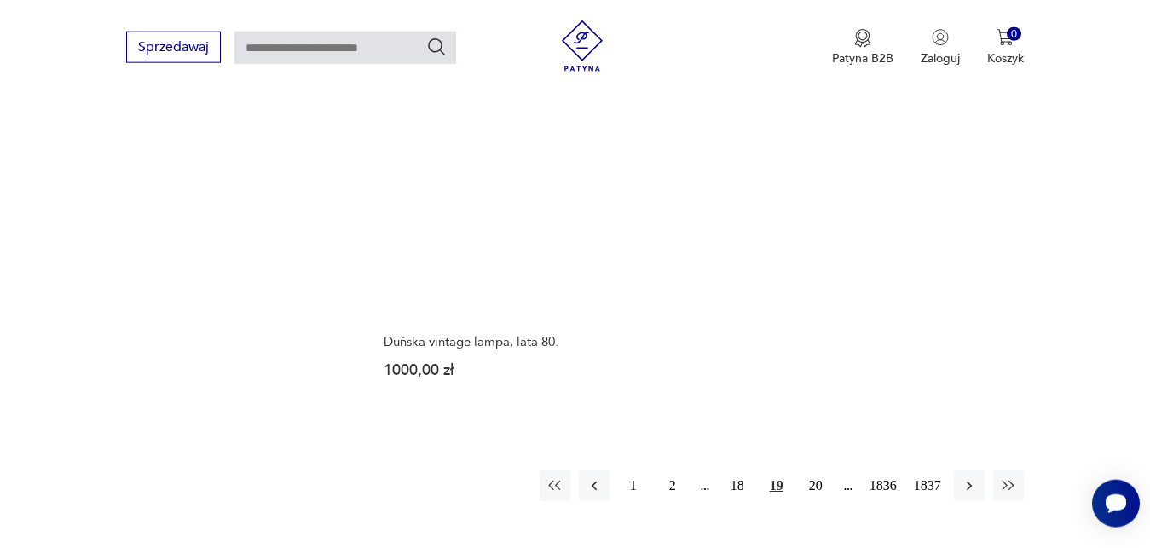
scroll to position [2178, 0]
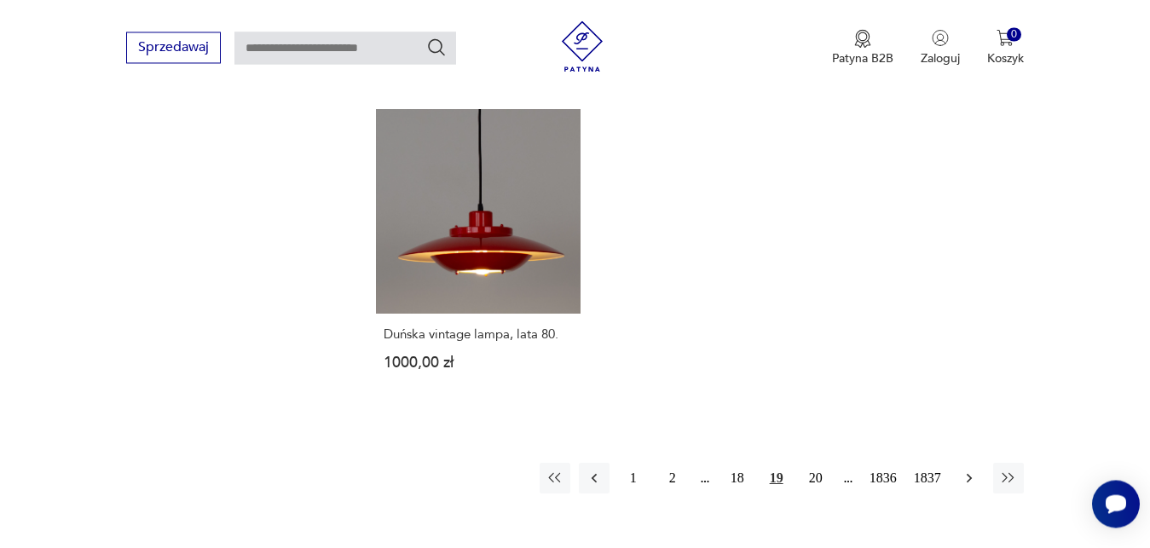
click at [969, 470] on icon "button" at bounding box center [969, 478] width 17 height 17
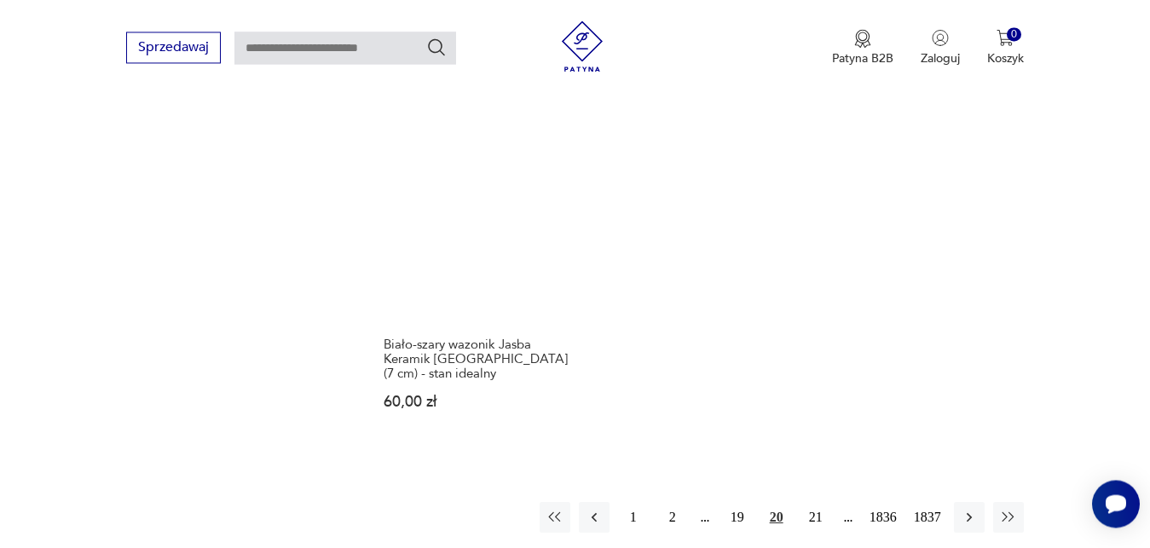
scroll to position [2149, 0]
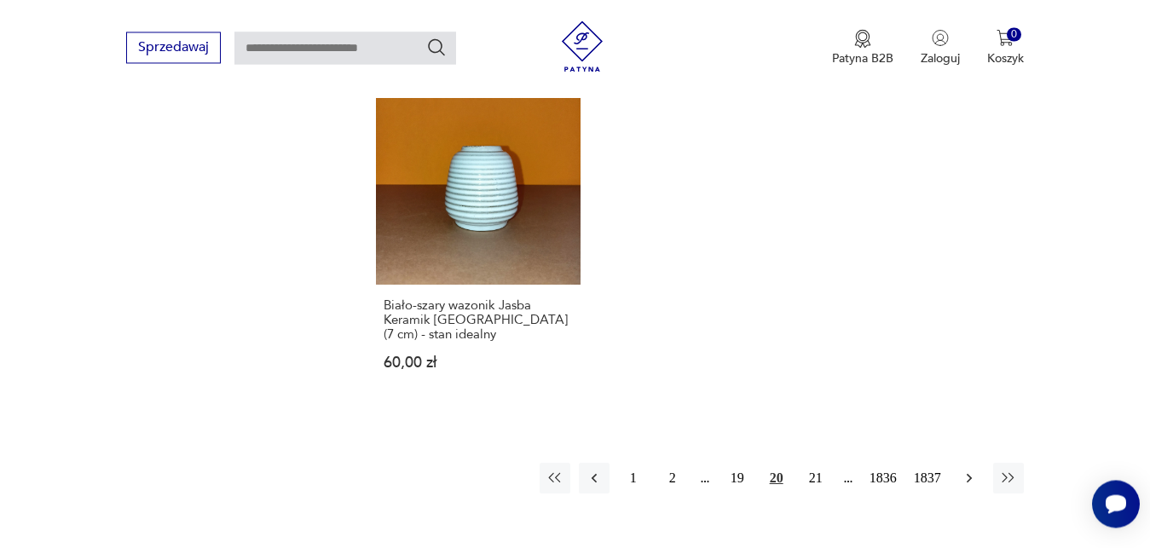
click at [969, 477] on icon "button" at bounding box center [969, 478] width 17 height 17
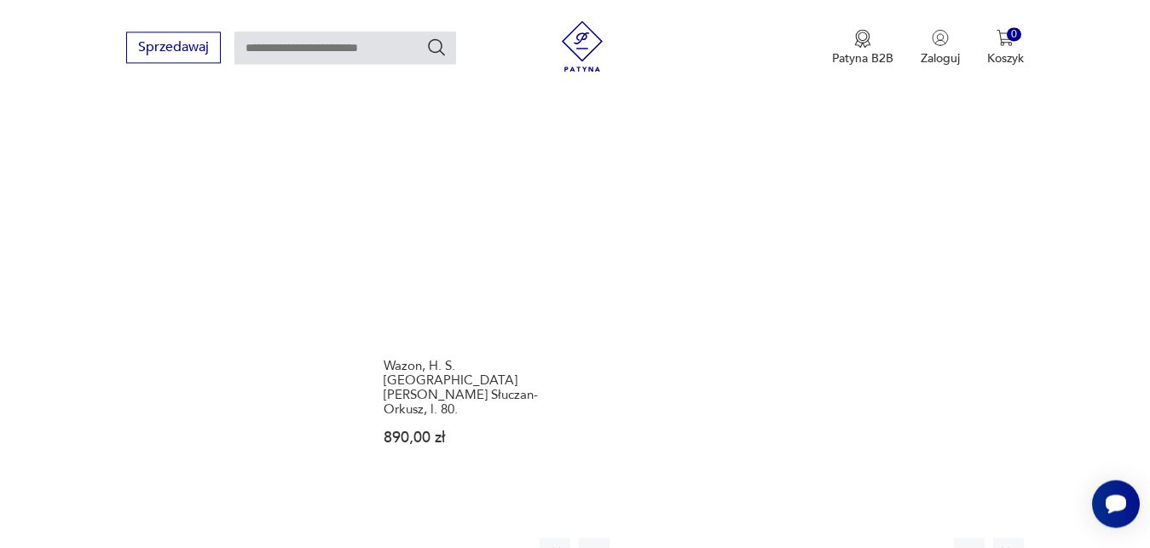
scroll to position [2178, 0]
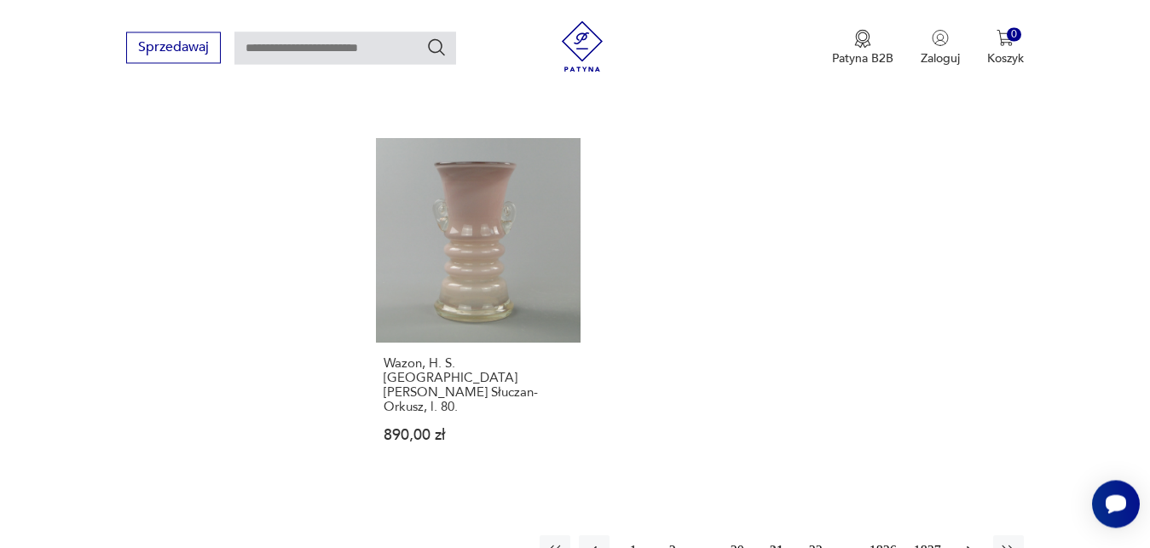
click at [972, 542] on icon "button" at bounding box center [969, 550] width 17 height 17
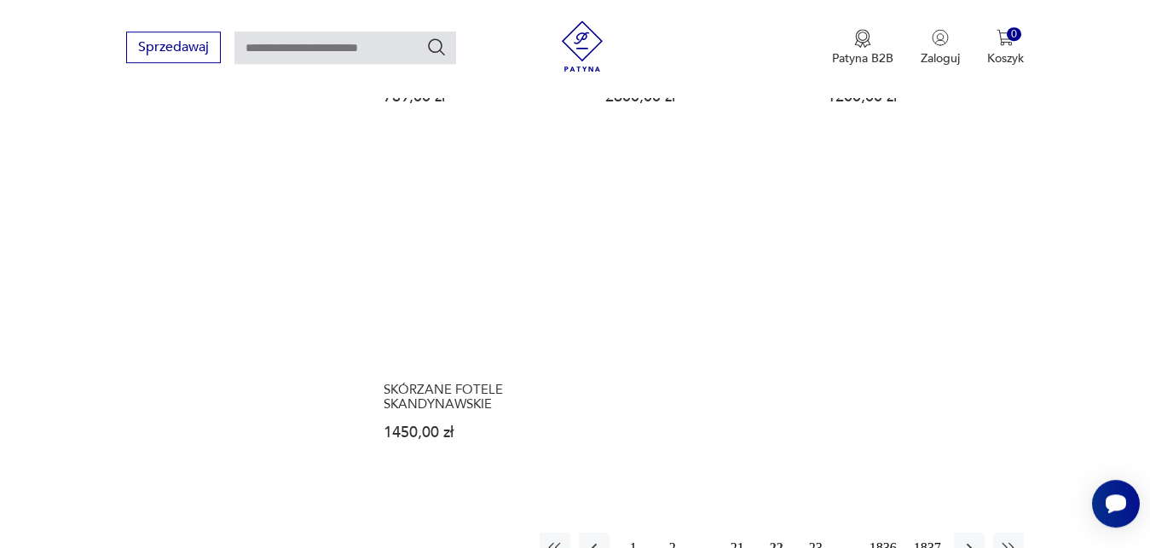
scroll to position [2178, 0]
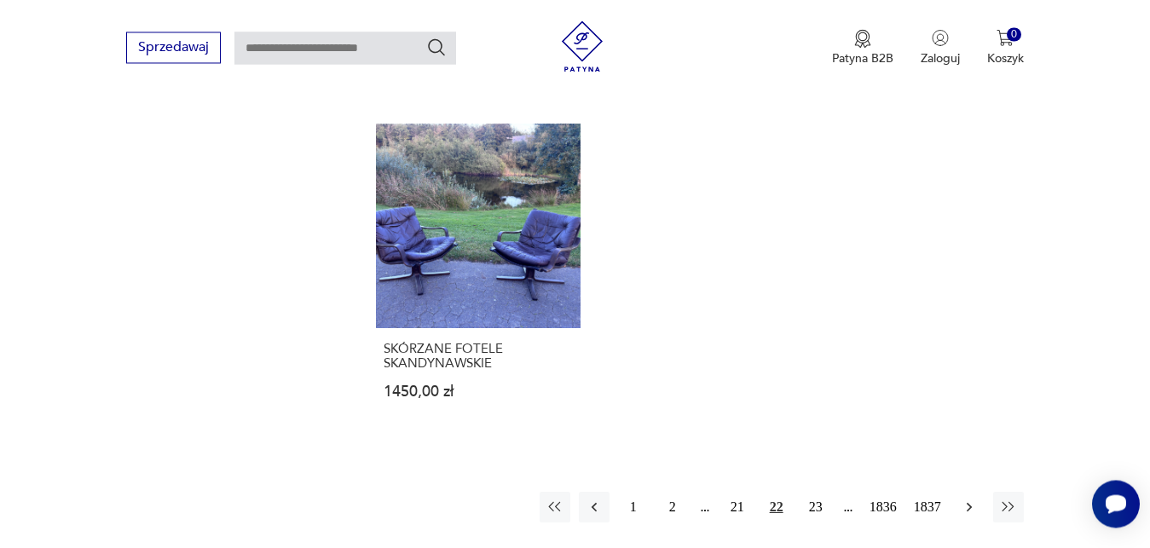
click at [971, 499] on icon "button" at bounding box center [969, 507] width 17 height 17
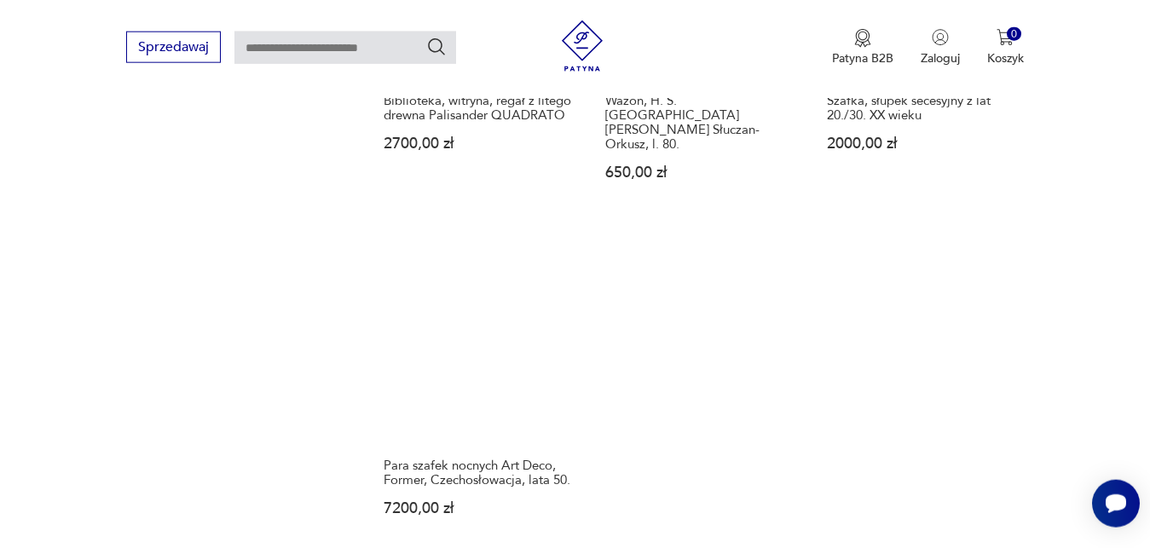
scroll to position [2134, 0]
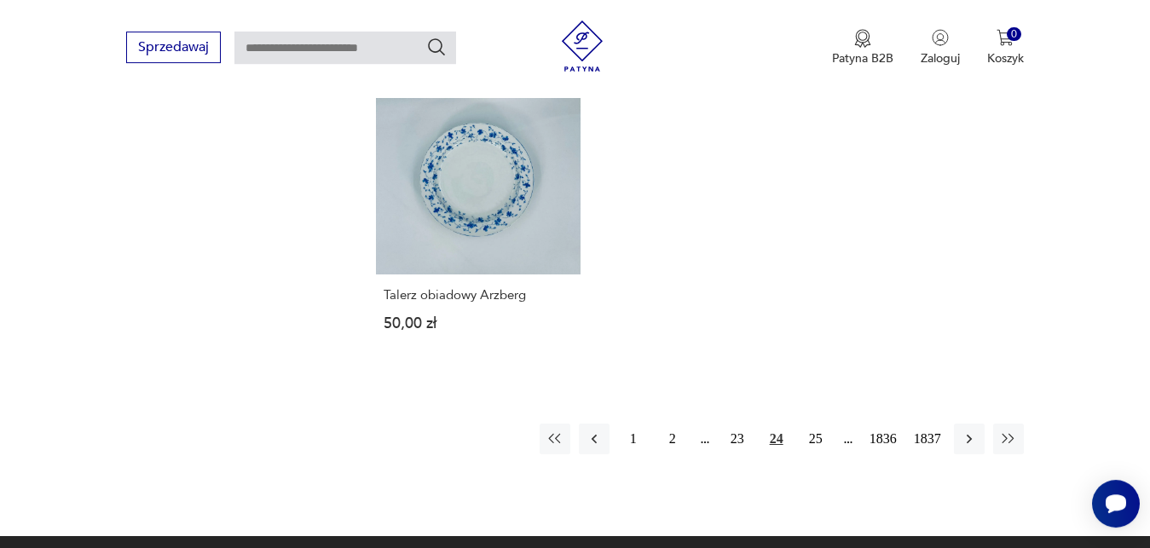
scroll to position [2178, 0]
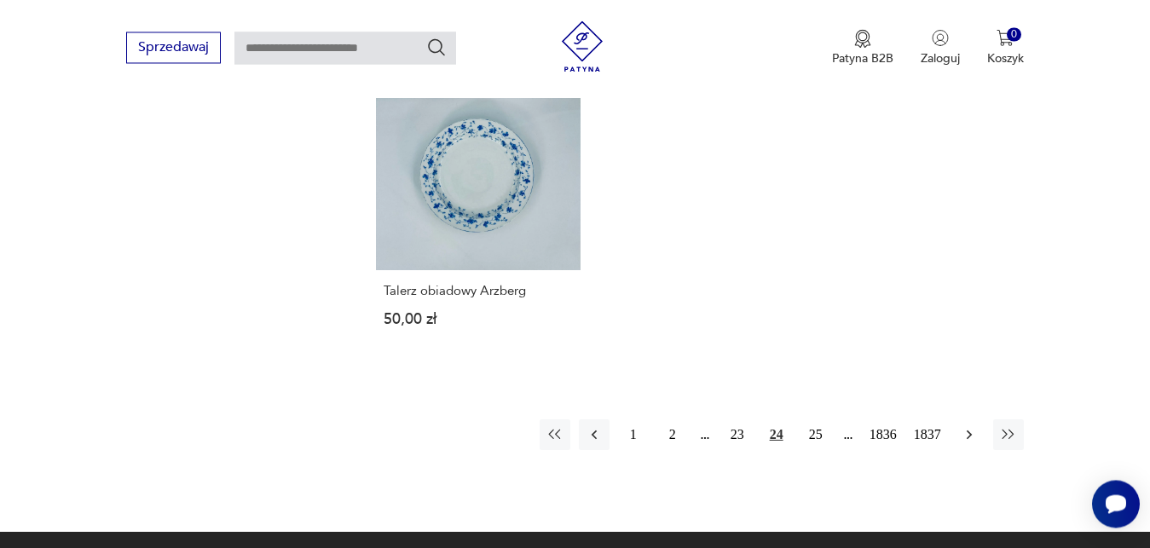
click at [971, 426] on icon "button" at bounding box center [969, 434] width 17 height 17
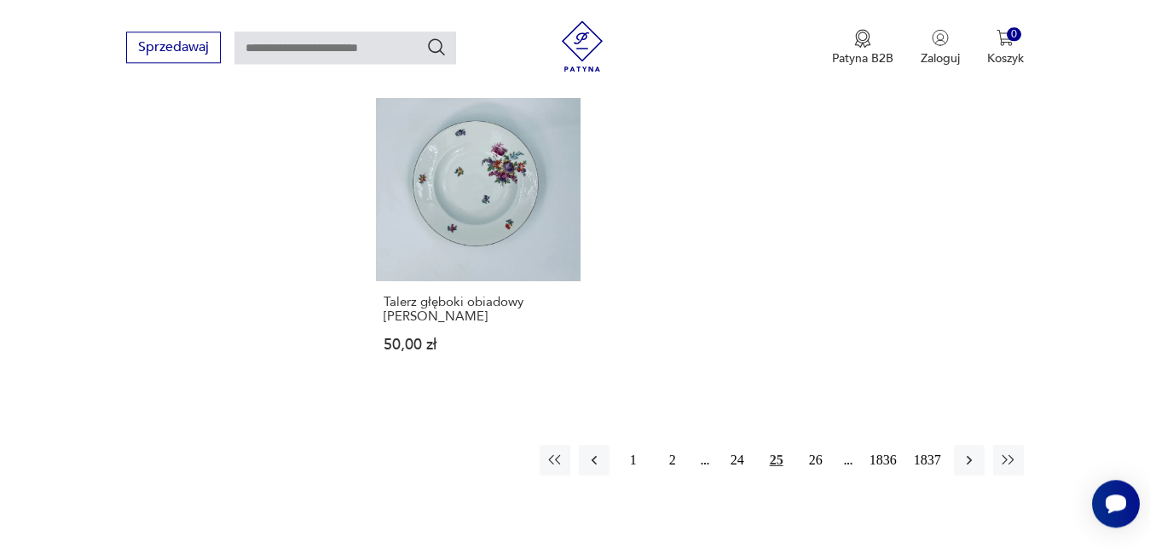
scroll to position [2192, 0]
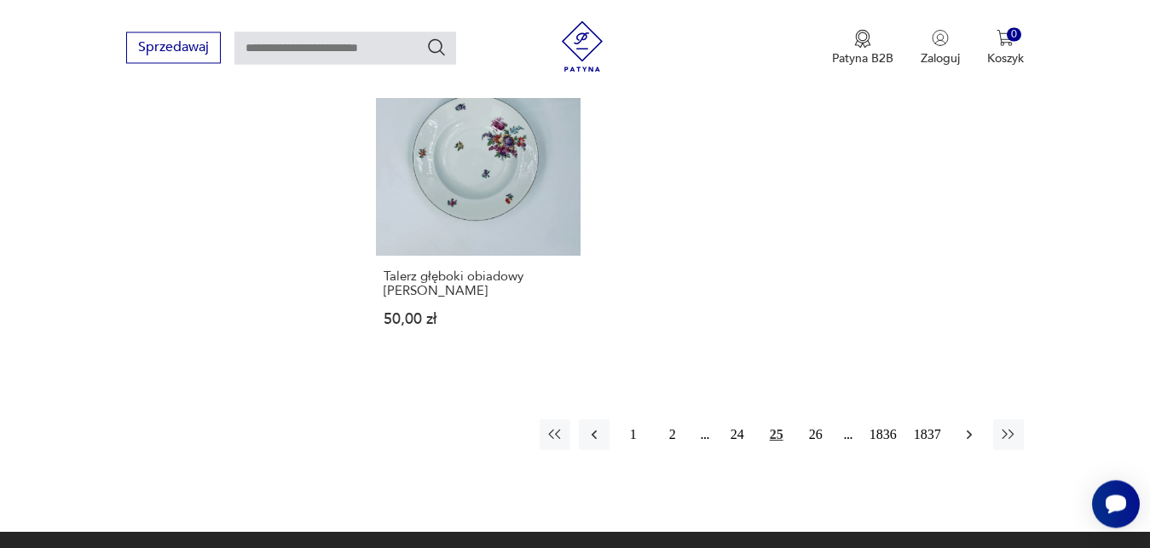
click at [969, 431] on icon "button" at bounding box center [968, 434] width 5 height 9
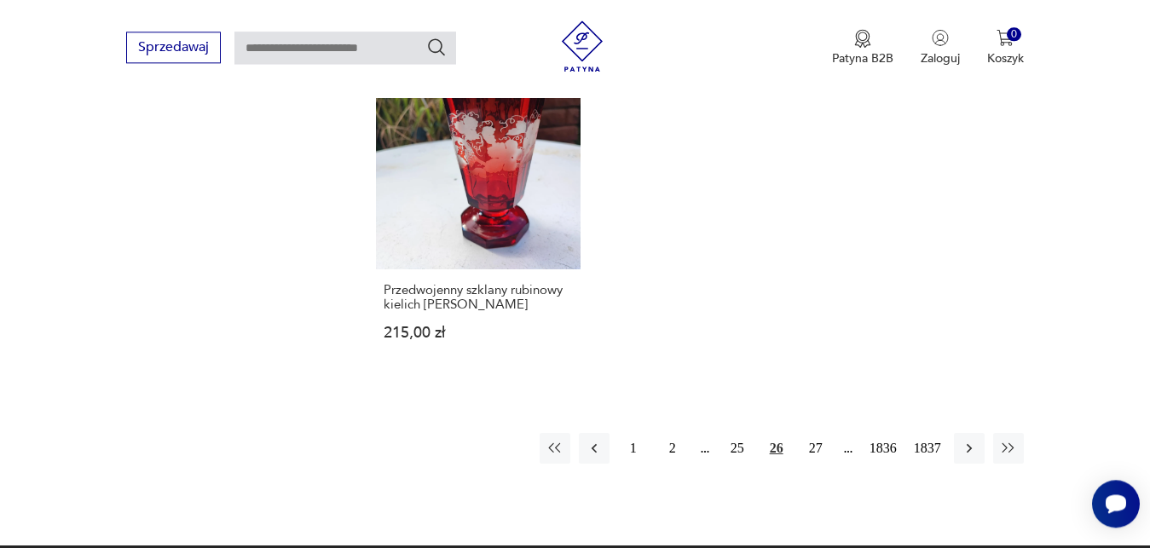
scroll to position [2221, 0]
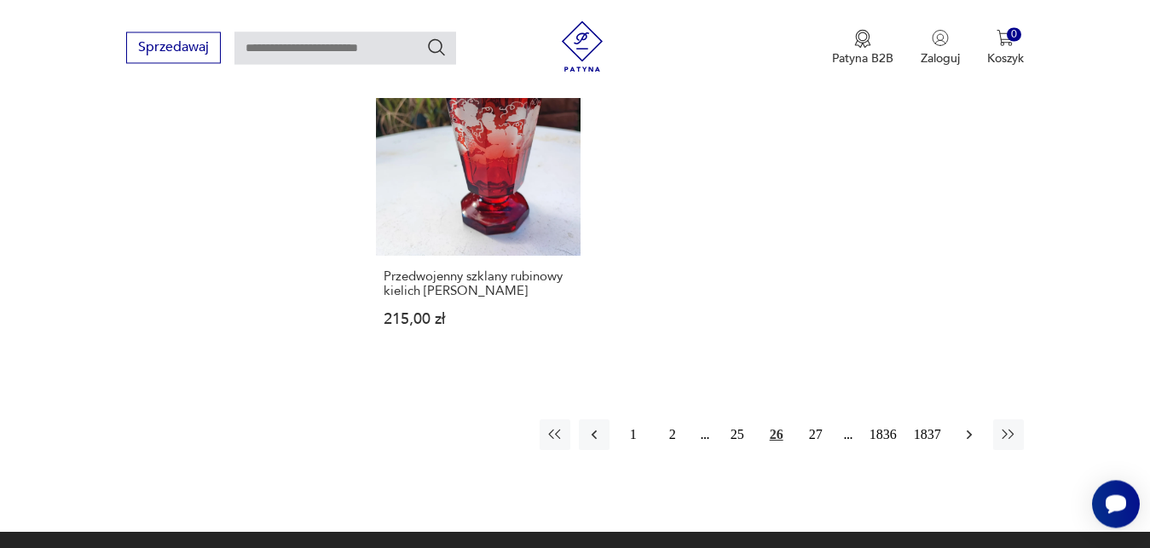
click at [969, 426] on icon "button" at bounding box center [969, 434] width 17 height 17
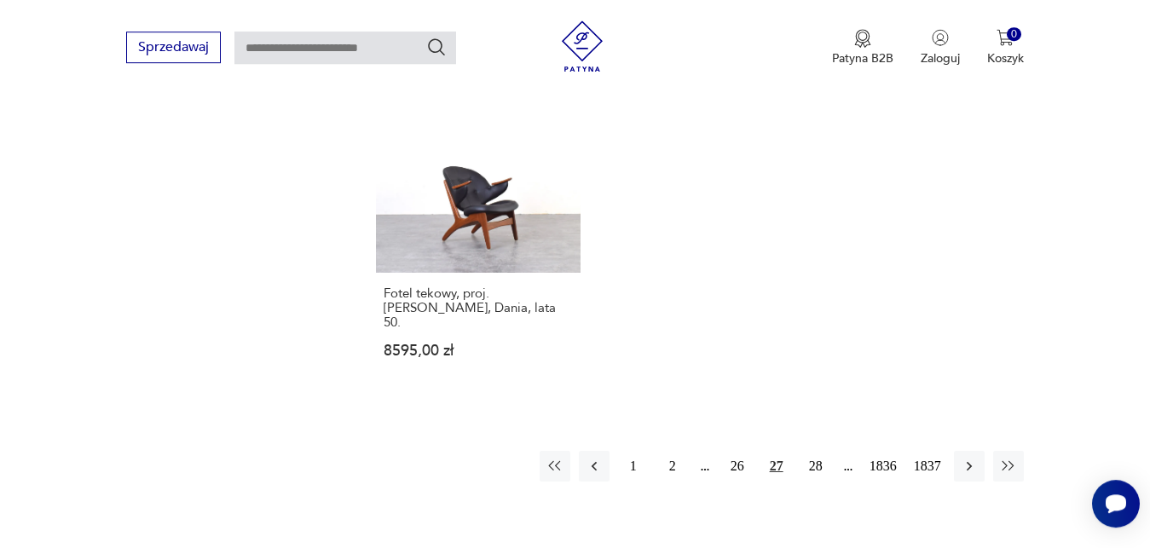
scroll to position [2221, 0]
click at [972, 455] on icon "button" at bounding box center [969, 463] width 17 height 17
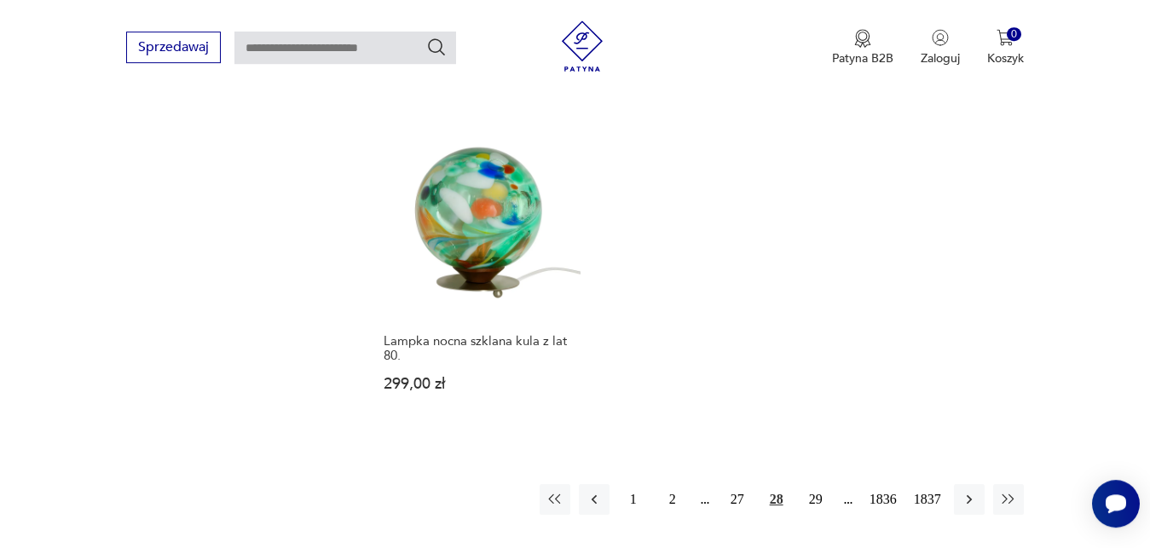
scroll to position [2178, 0]
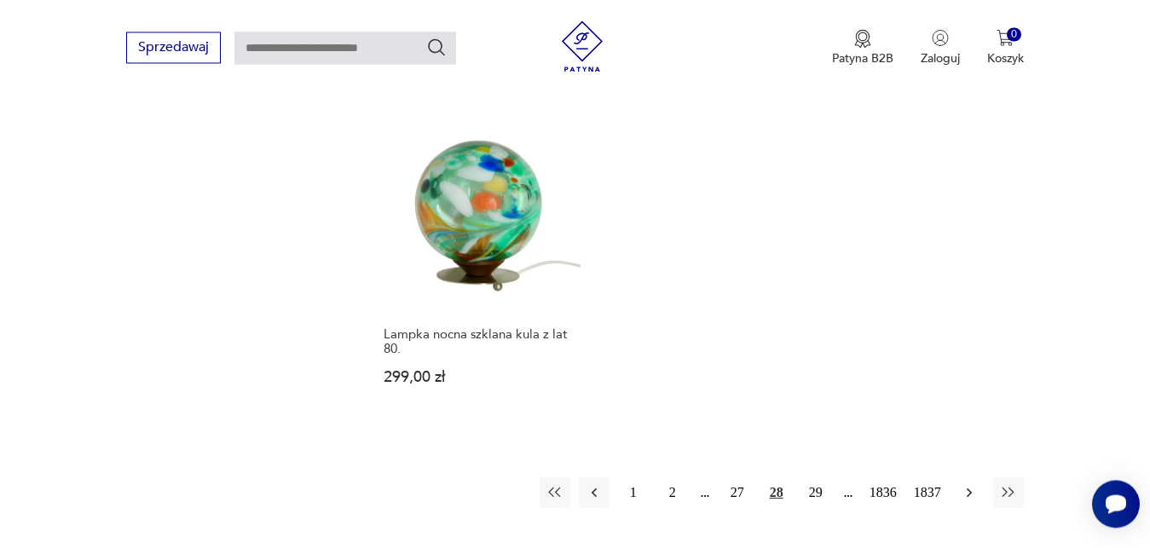
click at [970, 484] on icon "button" at bounding box center [969, 492] width 17 height 17
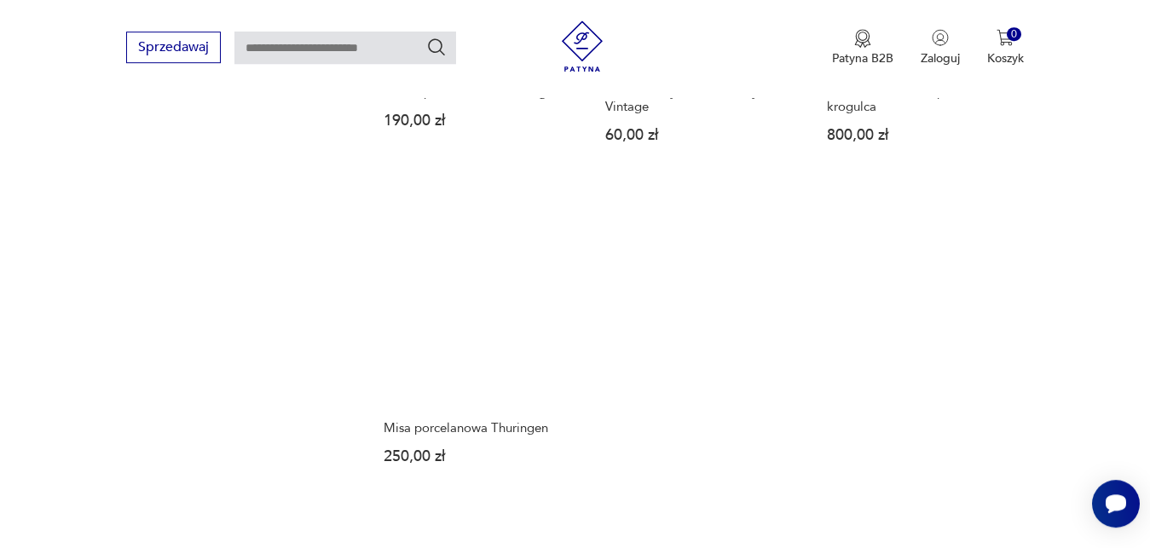
scroll to position [2105, 0]
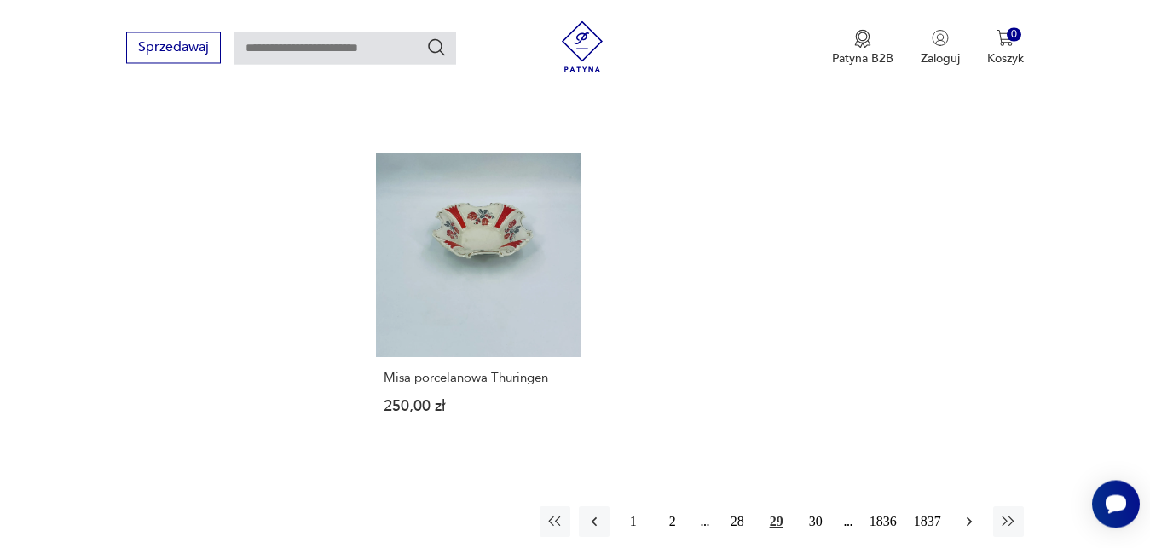
click at [973, 513] on icon "button" at bounding box center [969, 521] width 17 height 17
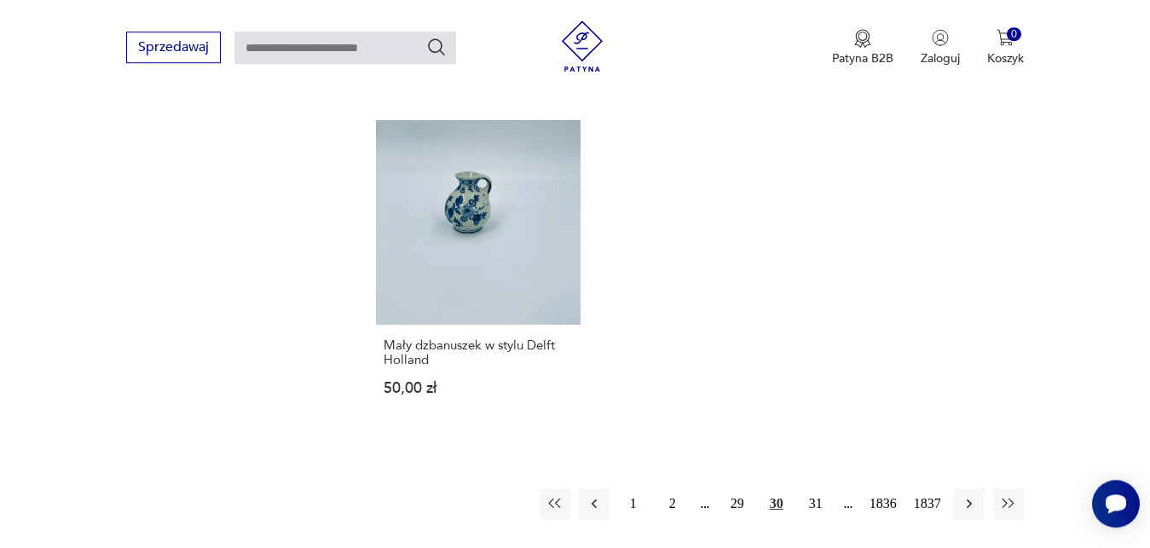
scroll to position [2134, 0]
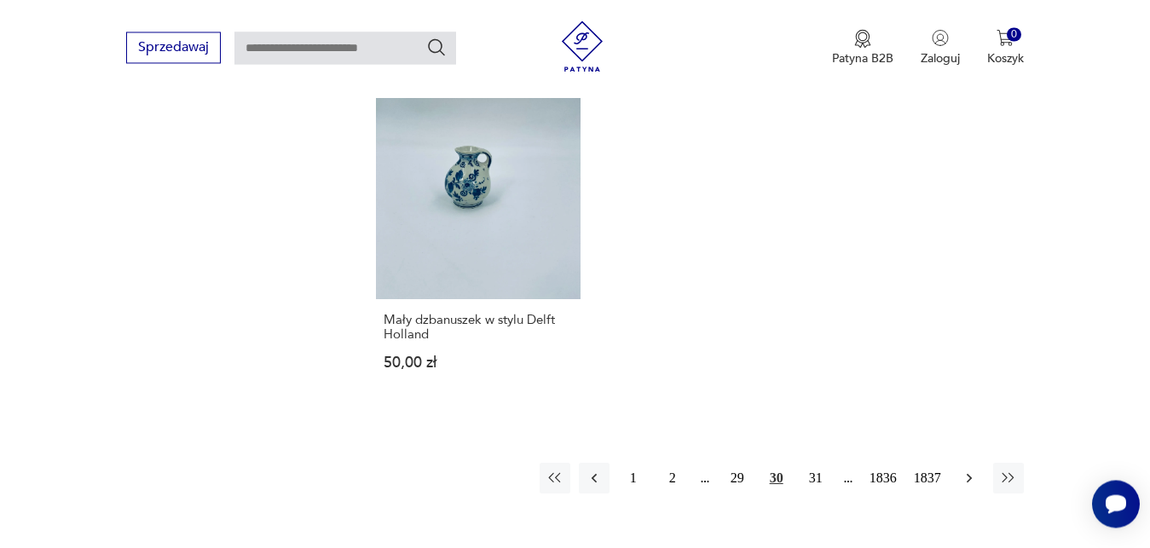
click at [974, 478] on icon "button" at bounding box center [969, 478] width 17 height 17
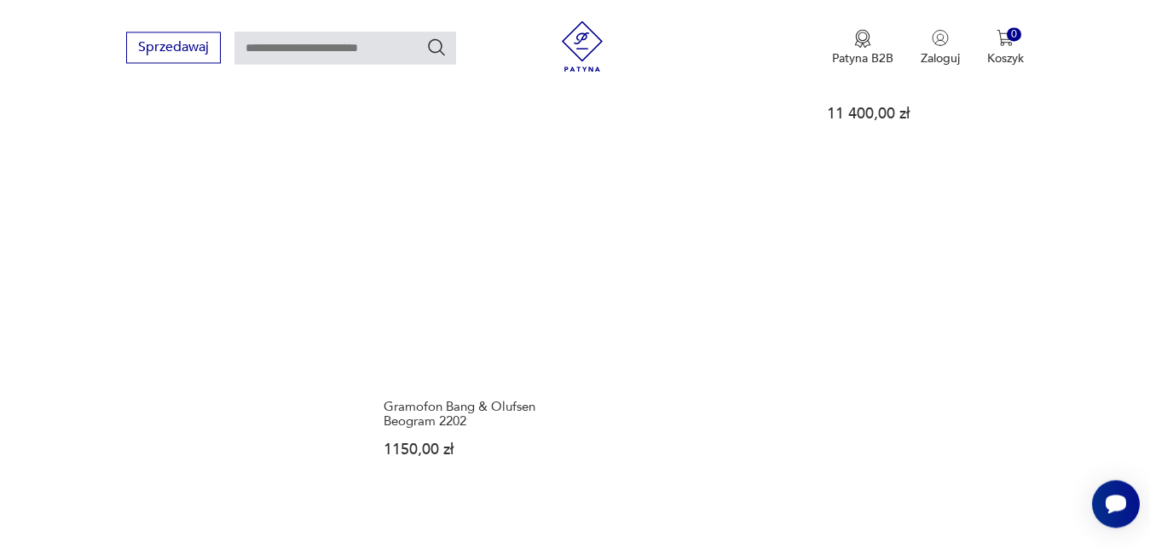
scroll to position [2149, 0]
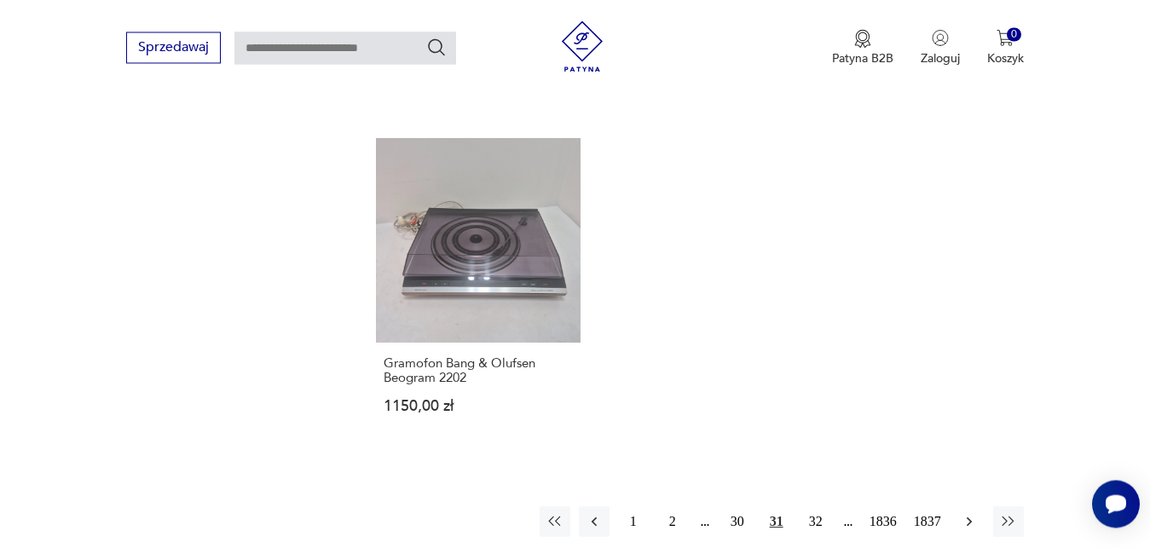
click at [971, 513] on icon "button" at bounding box center [969, 521] width 17 height 17
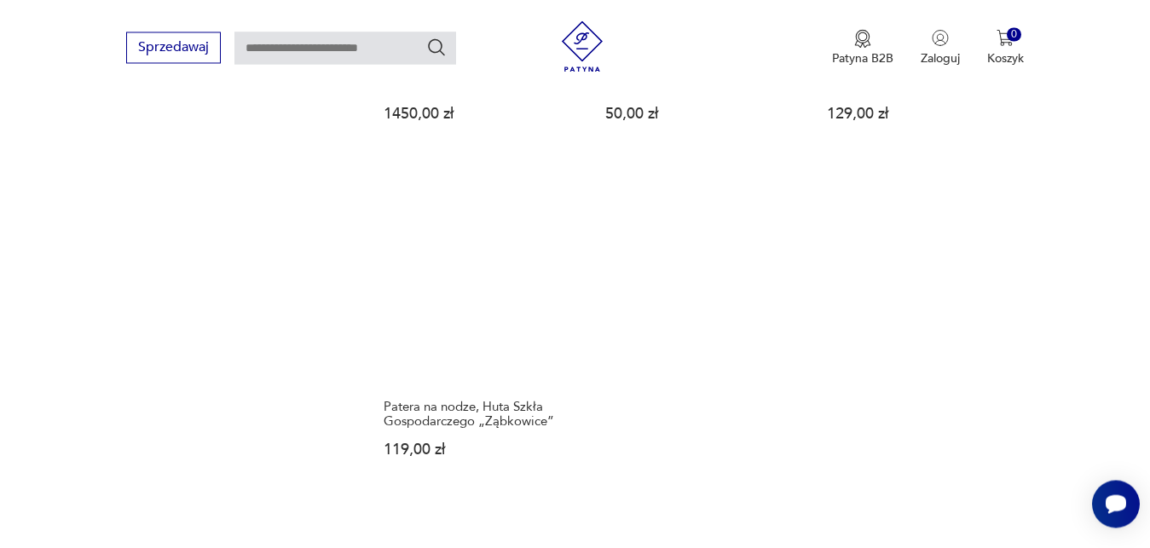
scroll to position [2221, 0]
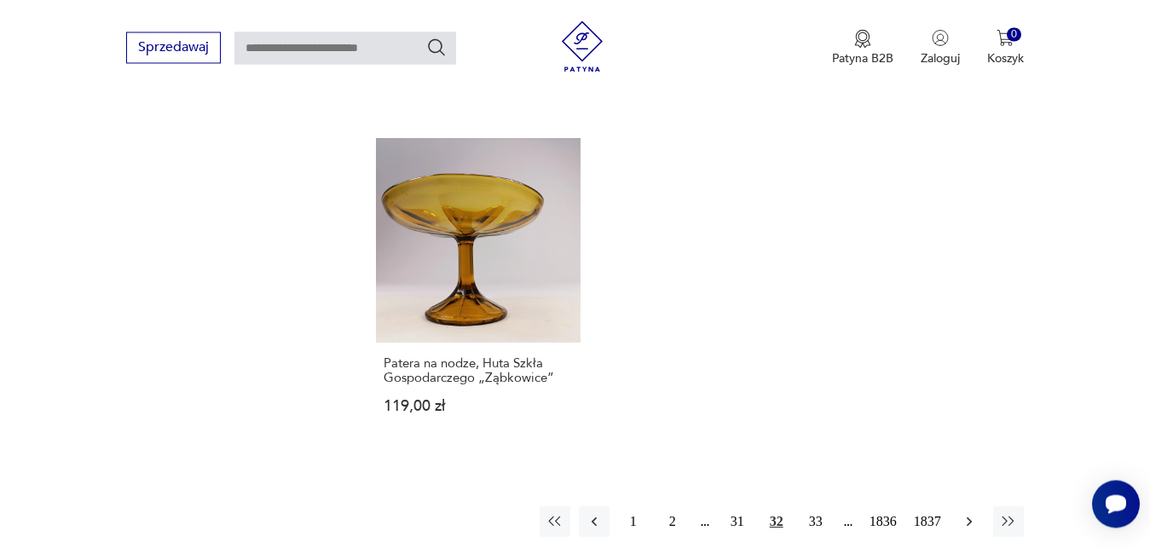
click at [970, 517] on icon "button" at bounding box center [968, 521] width 5 height 9
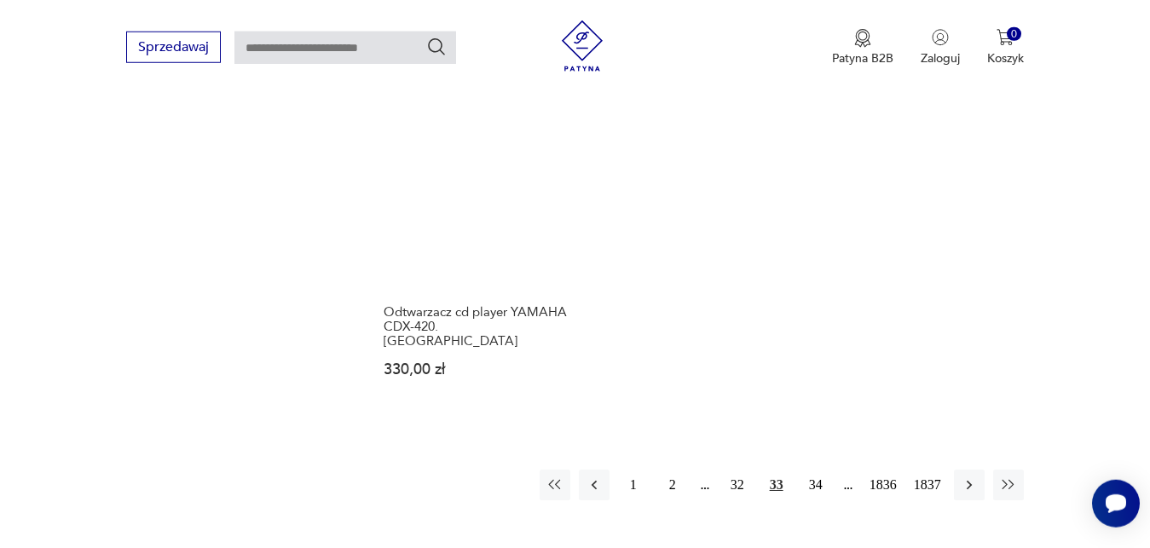
scroll to position [2178, 0]
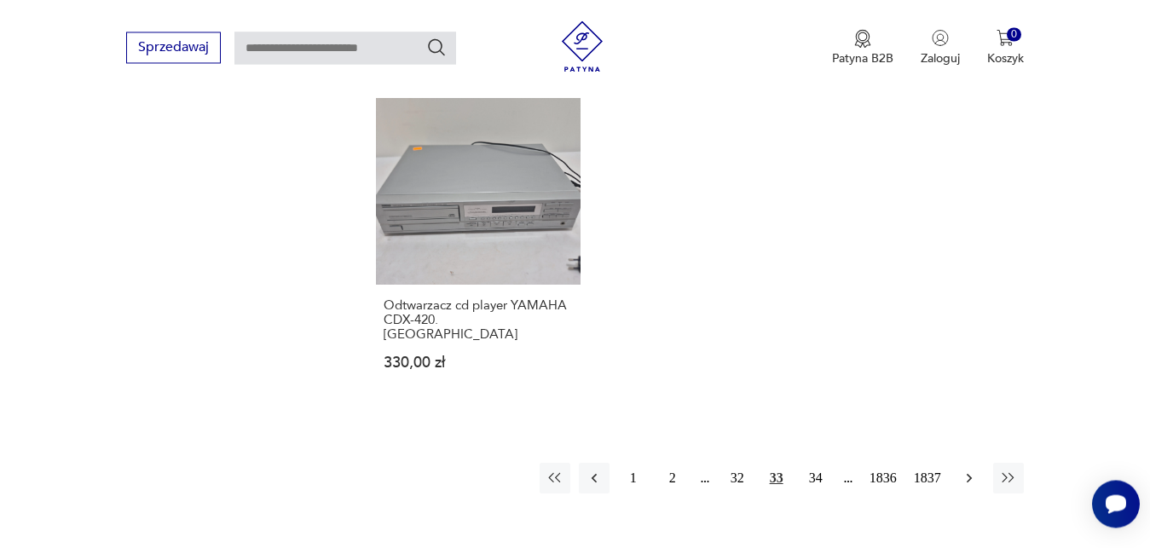
click at [970, 470] on icon "button" at bounding box center [969, 478] width 17 height 17
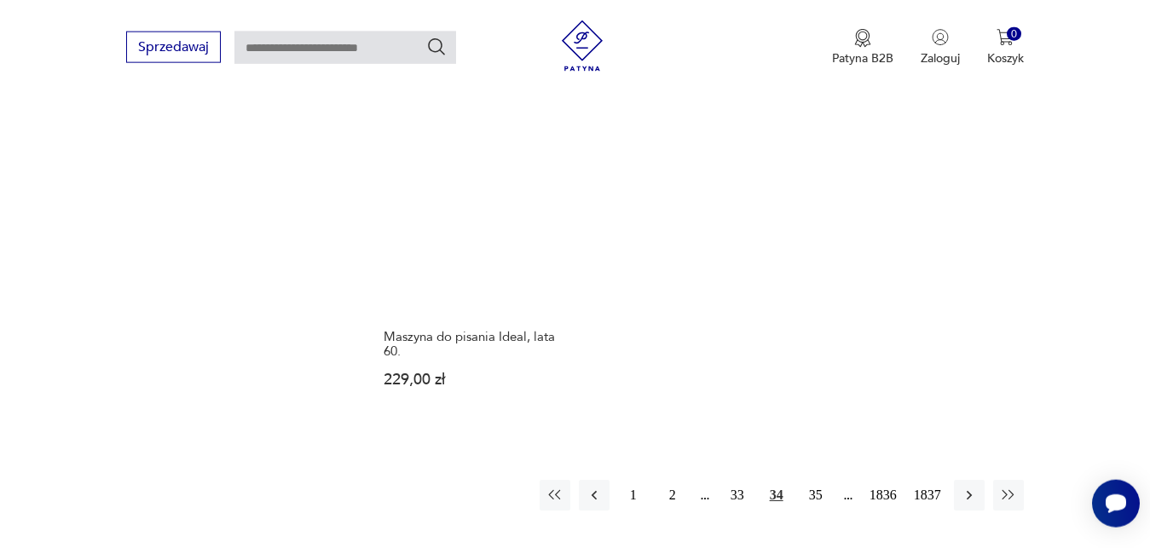
scroll to position [2264, 0]
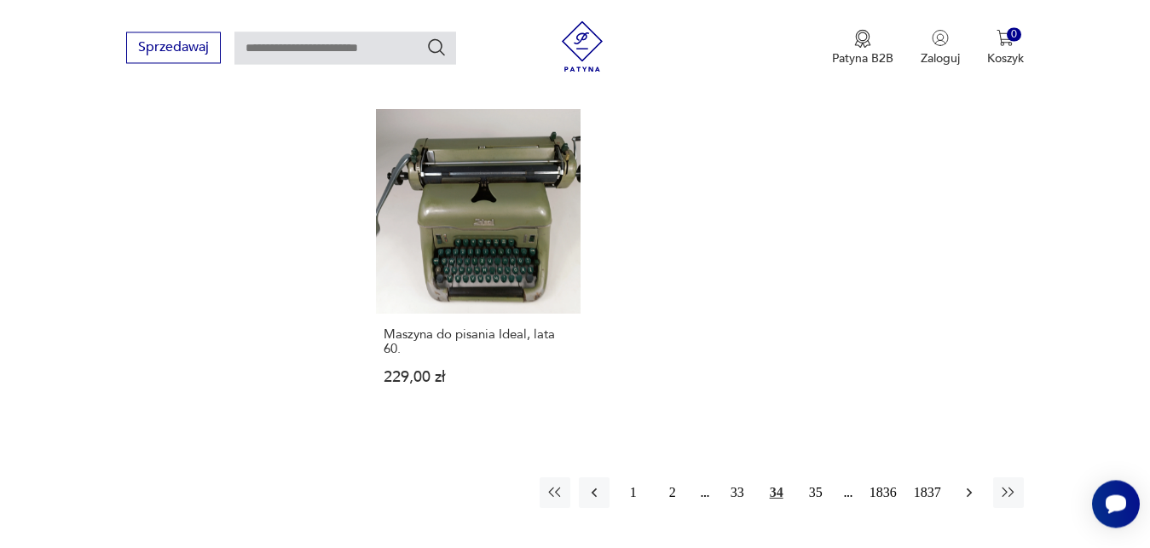
click at [970, 484] on icon "button" at bounding box center [969, 492] width 17 height 17
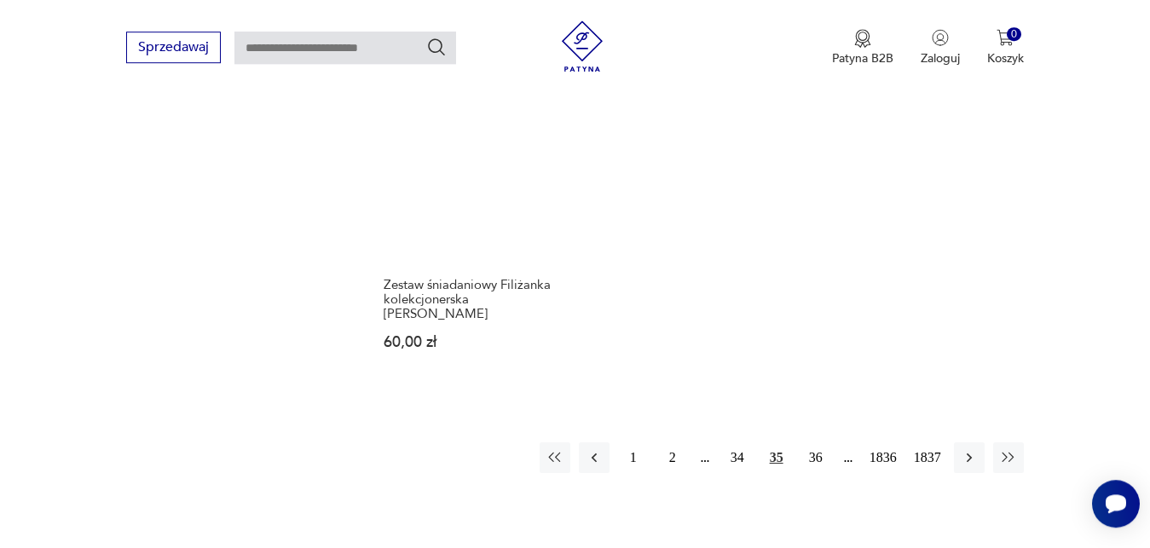
scroll to position [2235, 0]
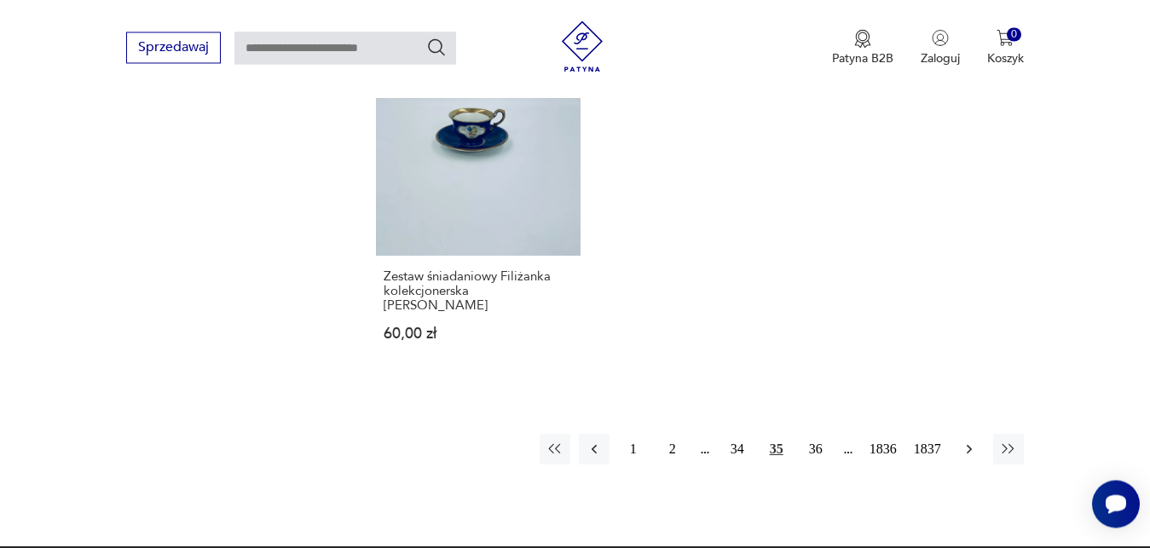
click at [974, 441] on icon "button" at bounding box center [969, 449] width 17 height 17
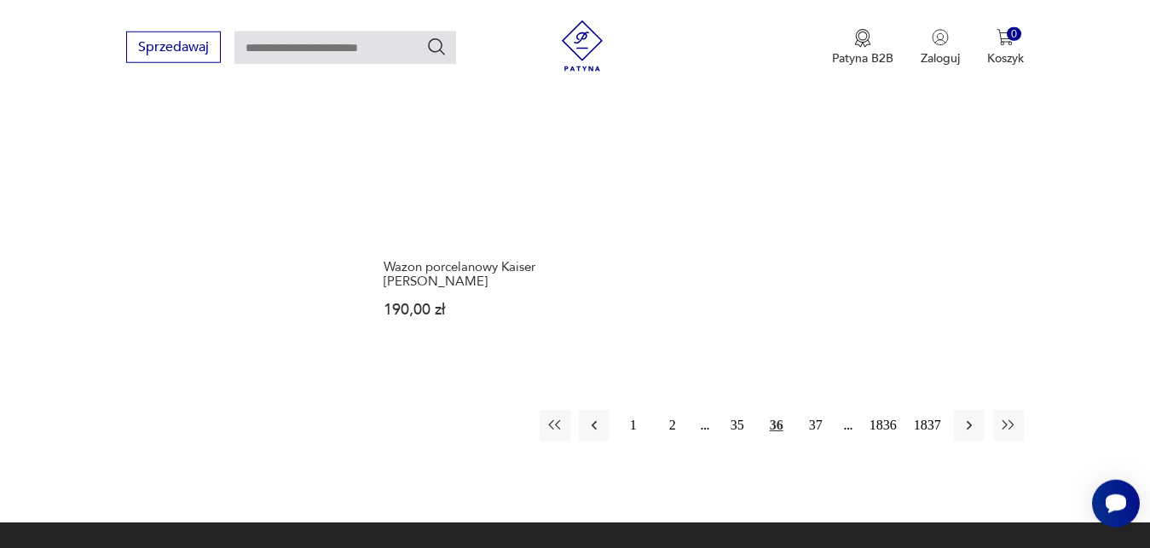
scroll to position [2308, 0]
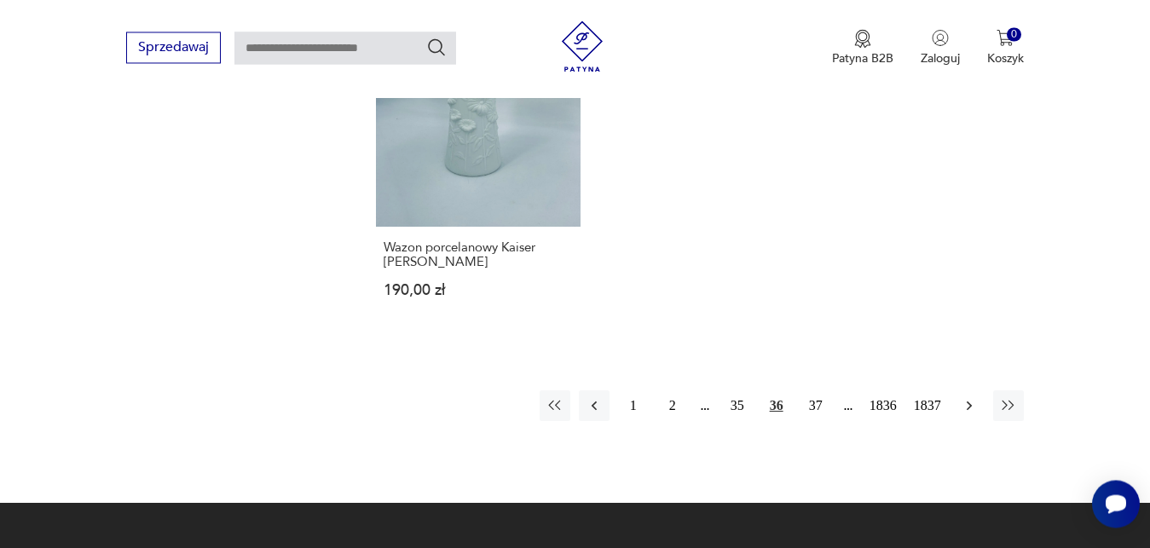
click at [974, 397] on icon "button" at bounding box center [969, 405] width 17 height 17
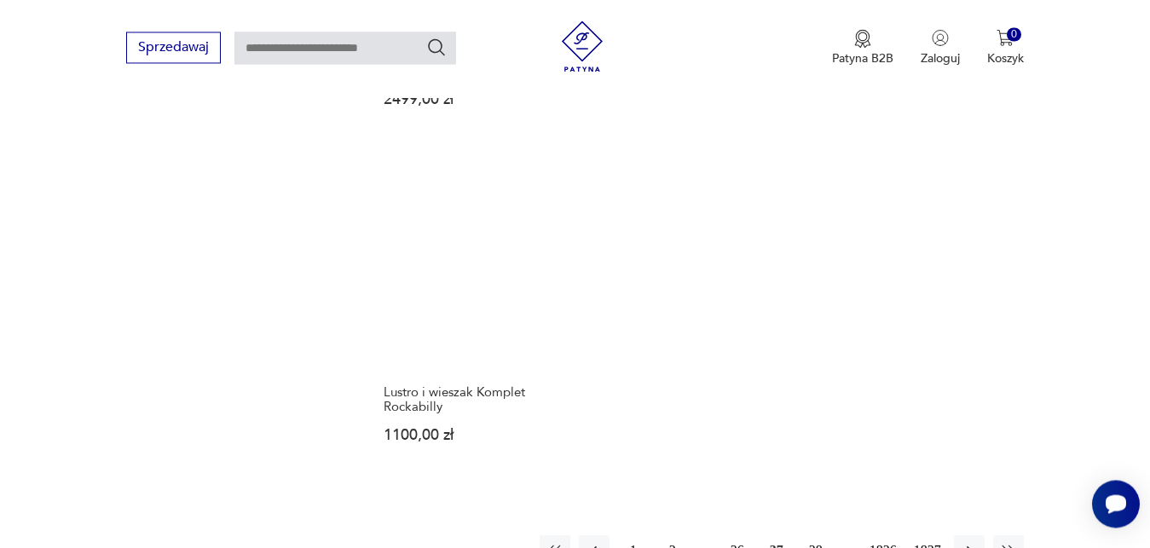
scroll to position [2178, 0]
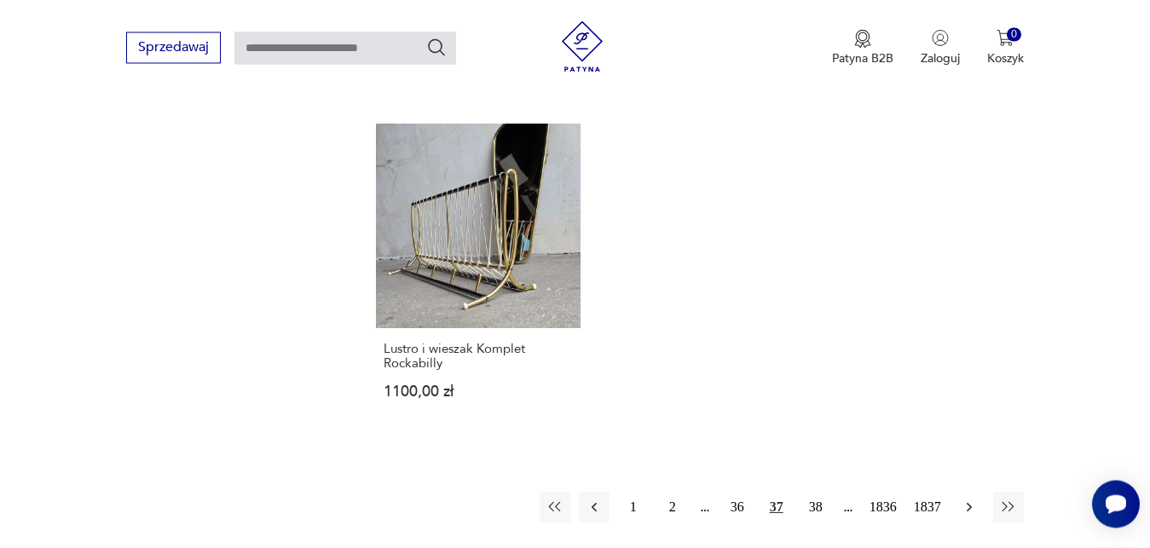
click at [969, 499] on icon "button" at bounding box center [969, 507] width 17 height 17
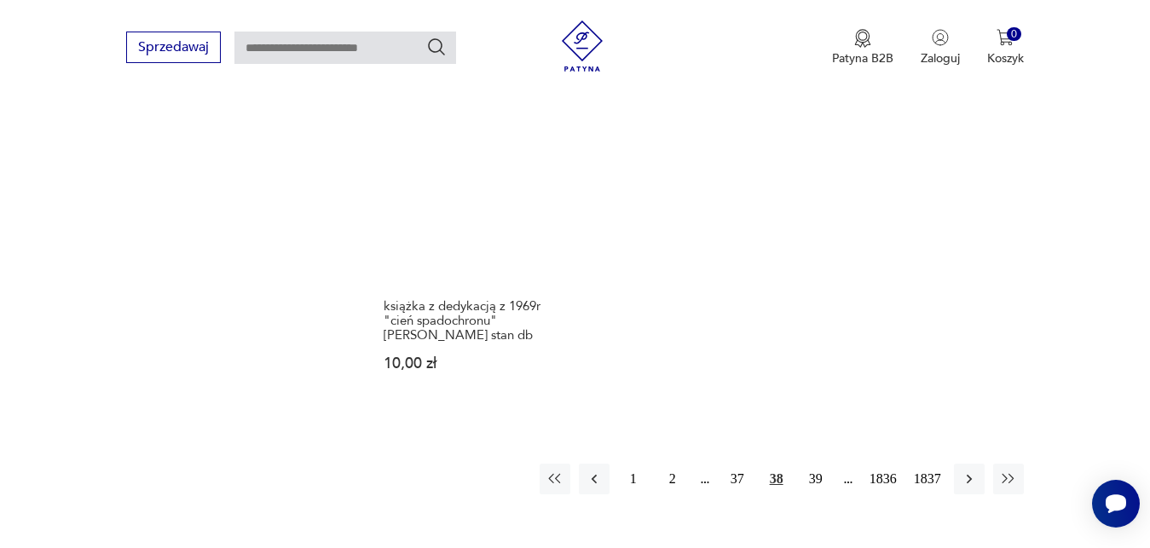
scroll to position [2221, 0]
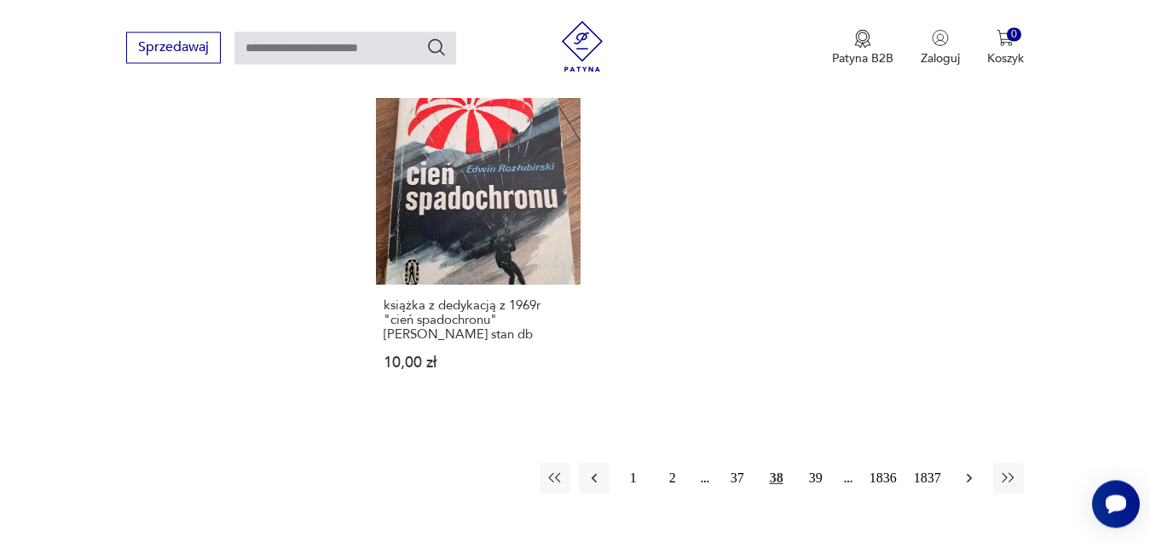
click at [971, 473] on icon "button" at bounding box center [968, 477] width 5 height 9
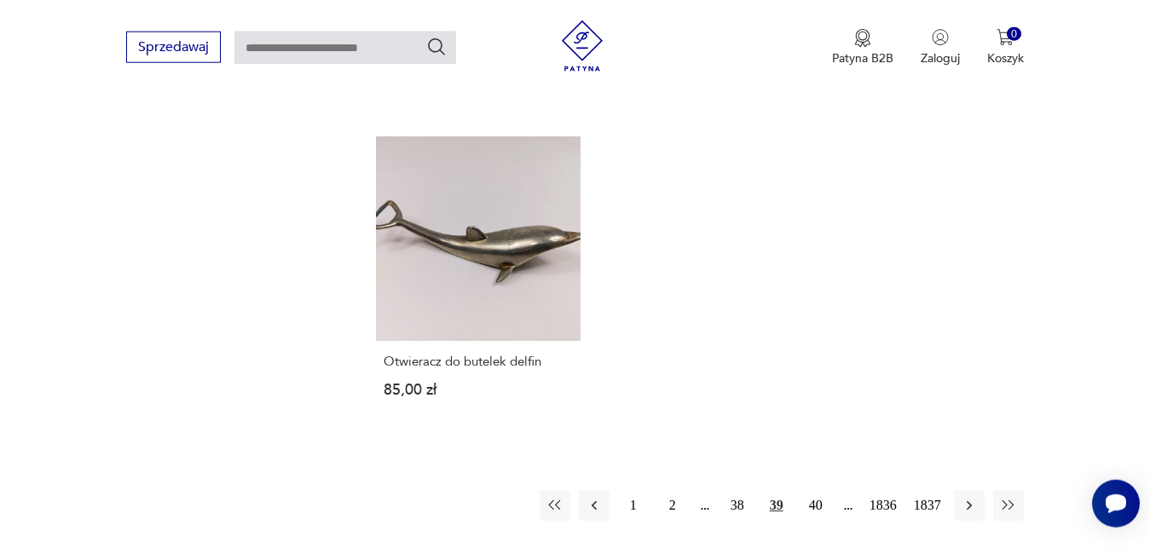
scroll to position [2178, 0]
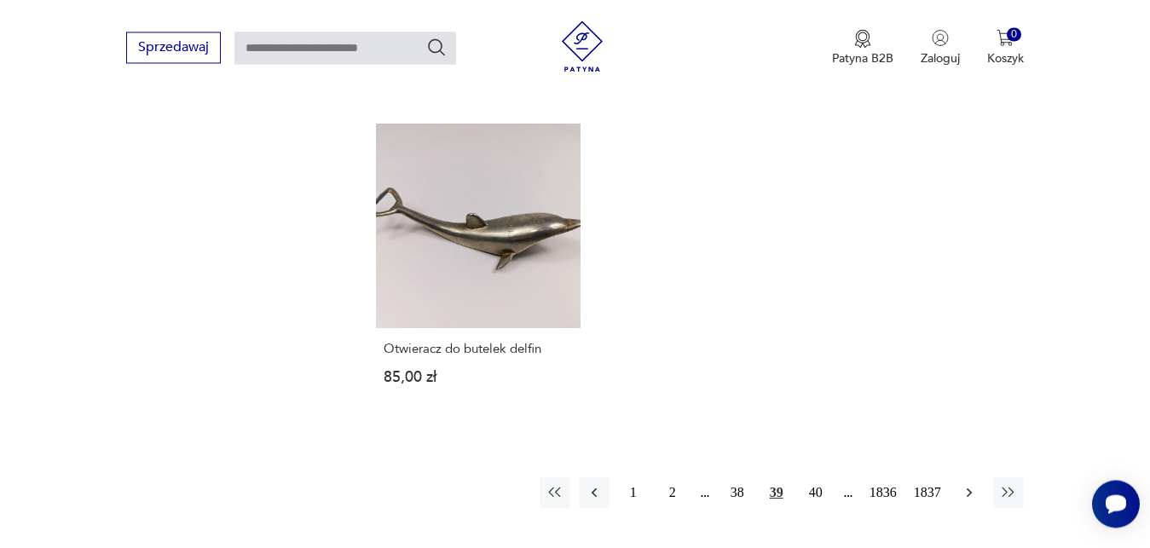
click at [972, 484] on icon "button" at bounding box center [969, 492] width 17 height 17
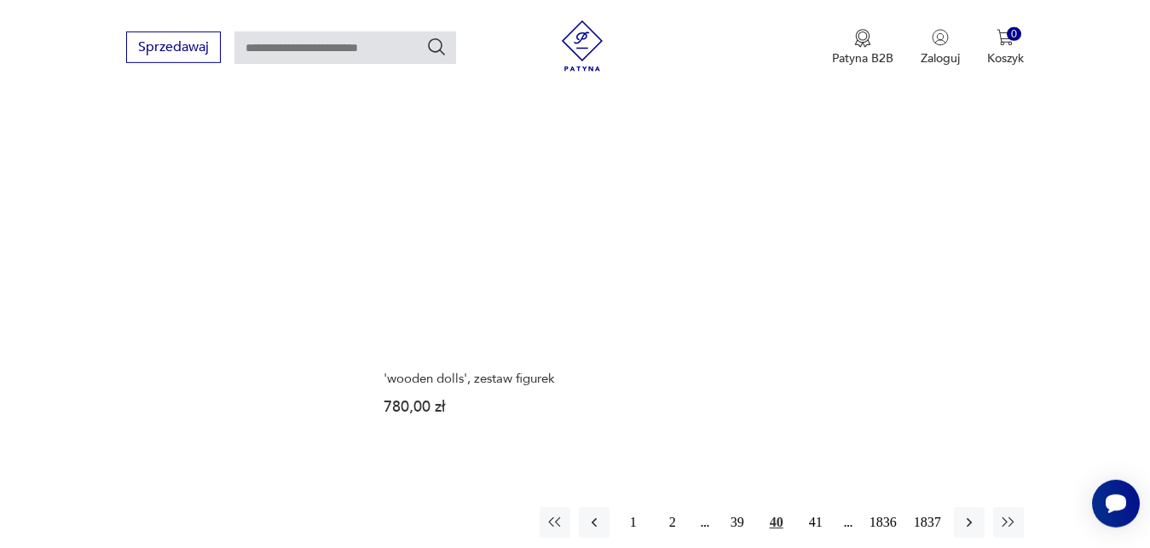
scroll to position [2149, 0]
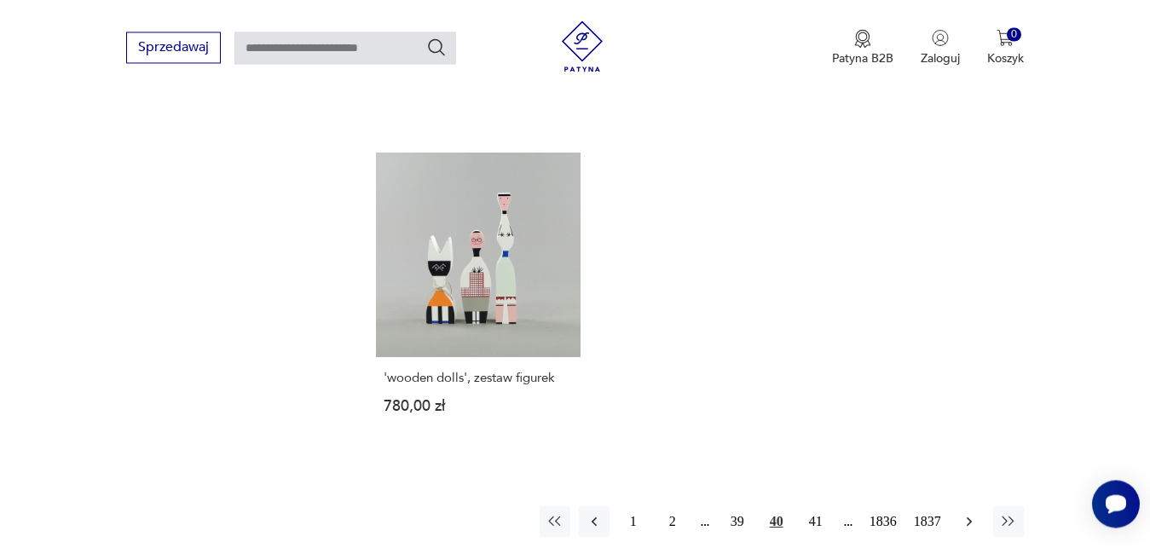
click at [969, 517] on icon "button" at bounding box center [968, 521] width 5 height 9
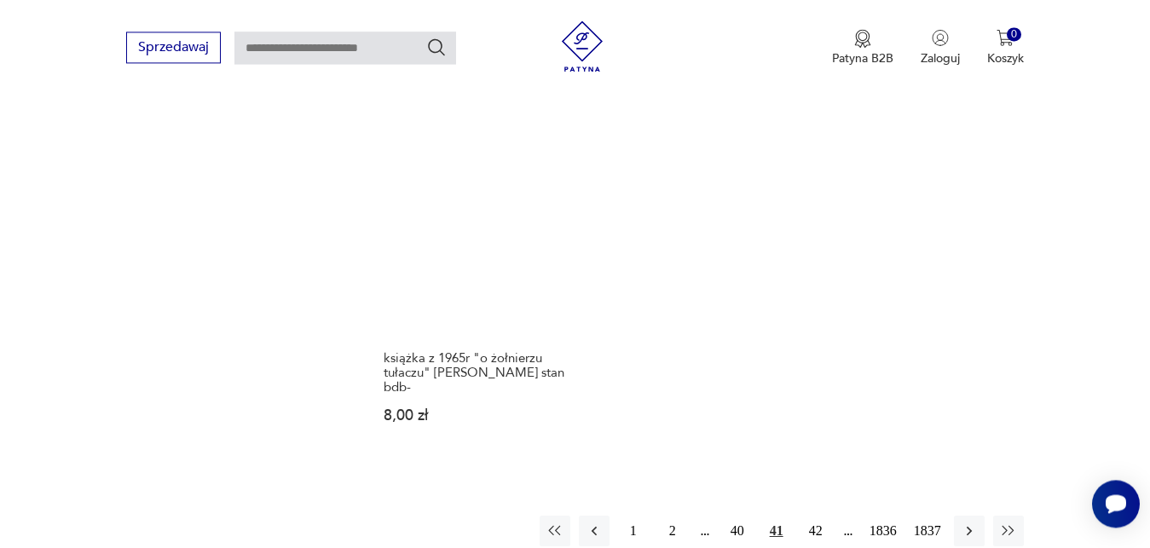
scroll to position [2178, 0]
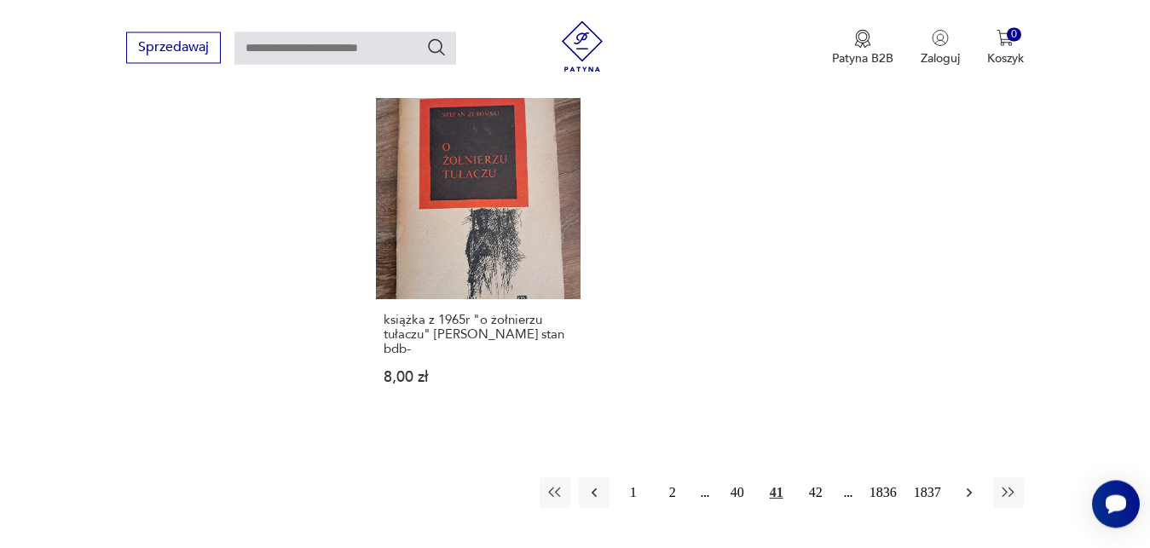
click at [967, 484] on icon "button" at bounding box center [969, 492] width 17 height 17
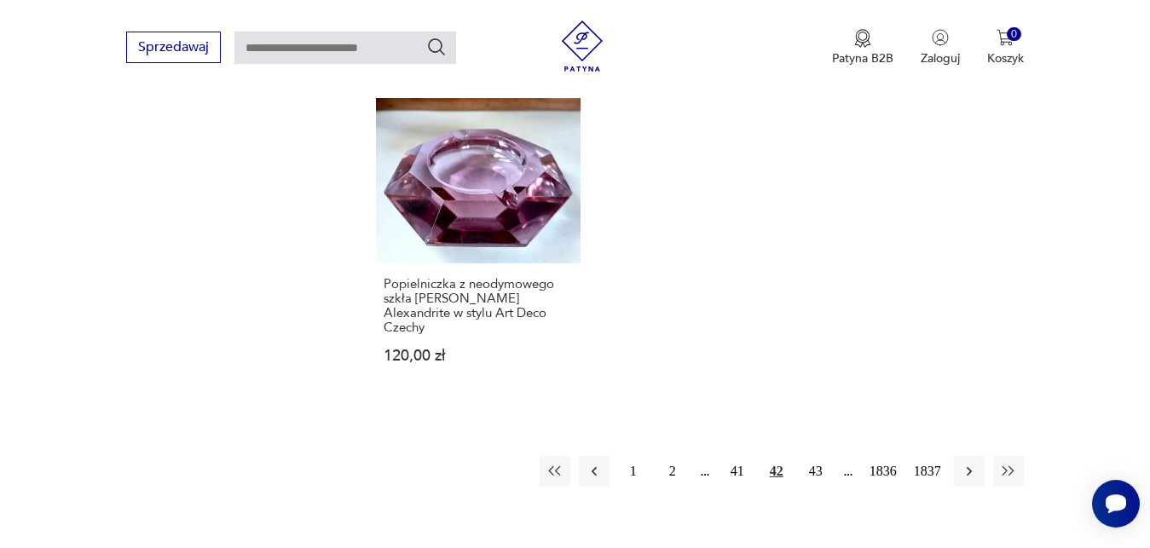
scroll to position [2264, 0]
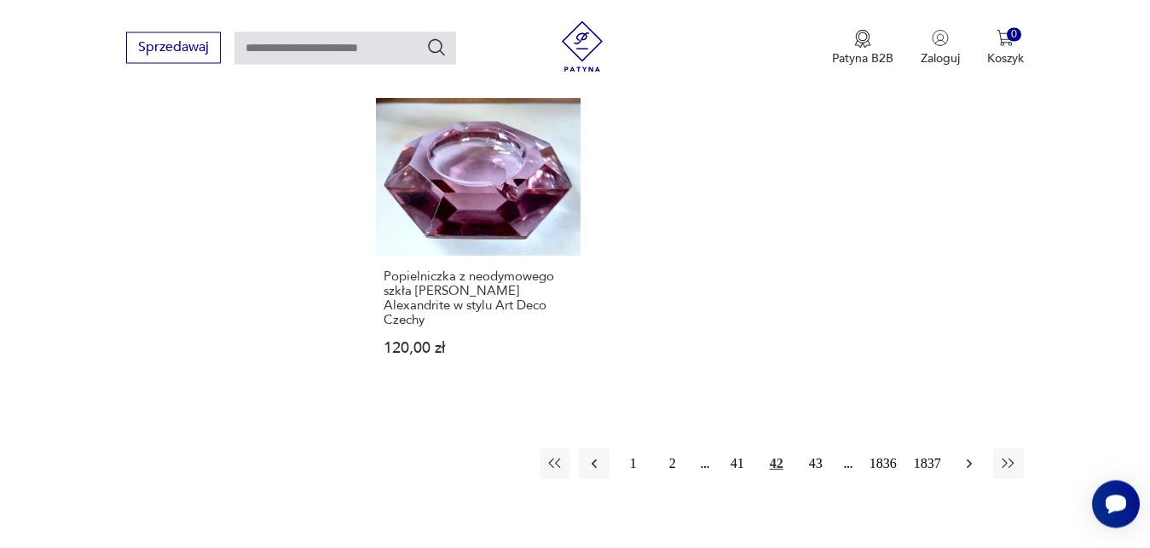
click at [971, 459] on icon "button" at bounding box center [968, 463] width 5 height 9
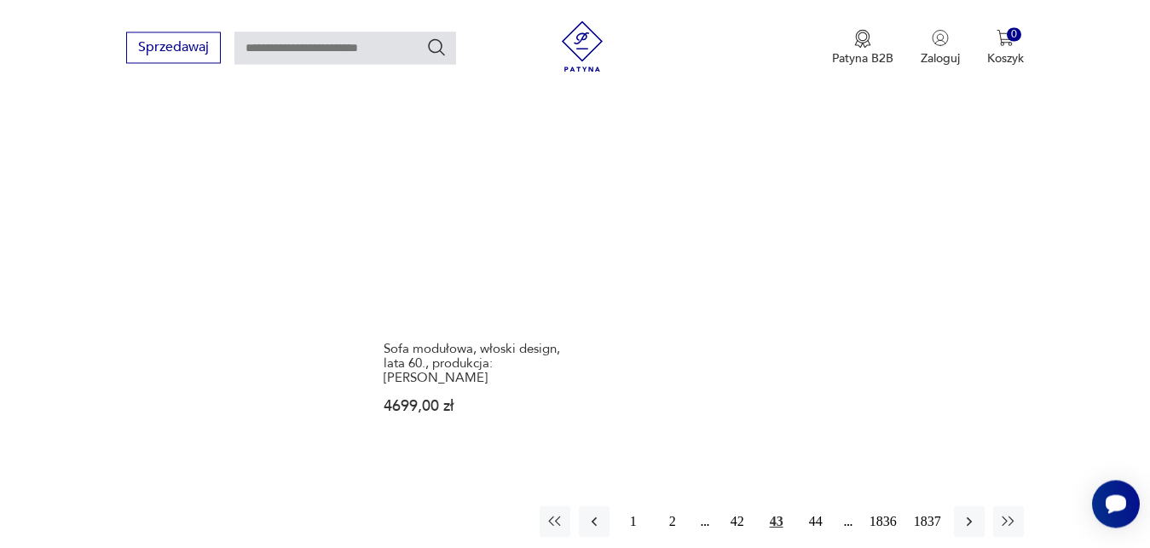
scroll to position [2178, 0]
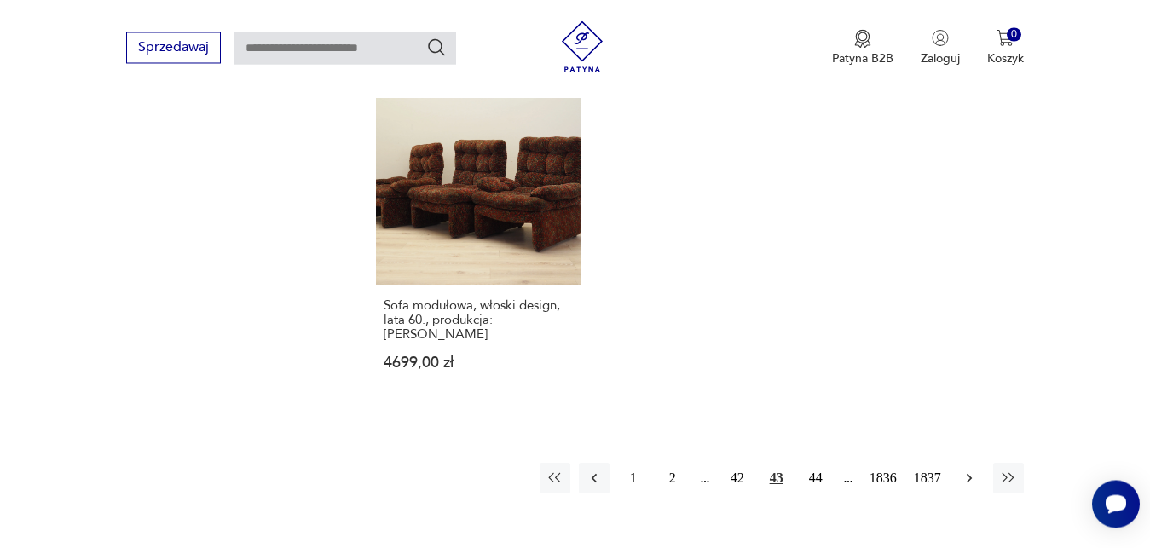
click at [976, 470] on icon "button" at bounding box center [969, 478] width 17 height 17
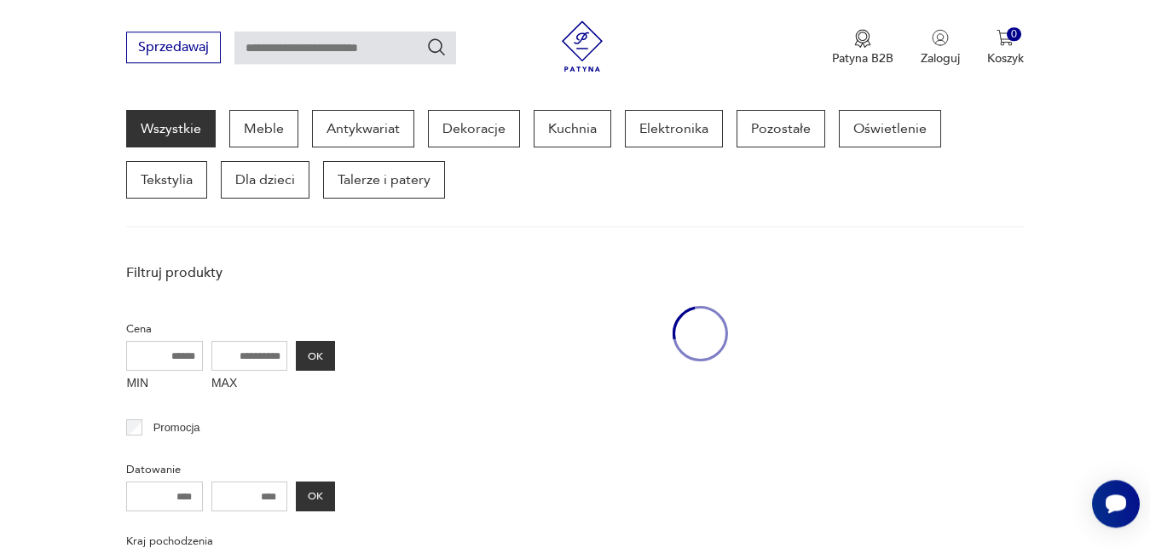
scroll to position [221, 0]
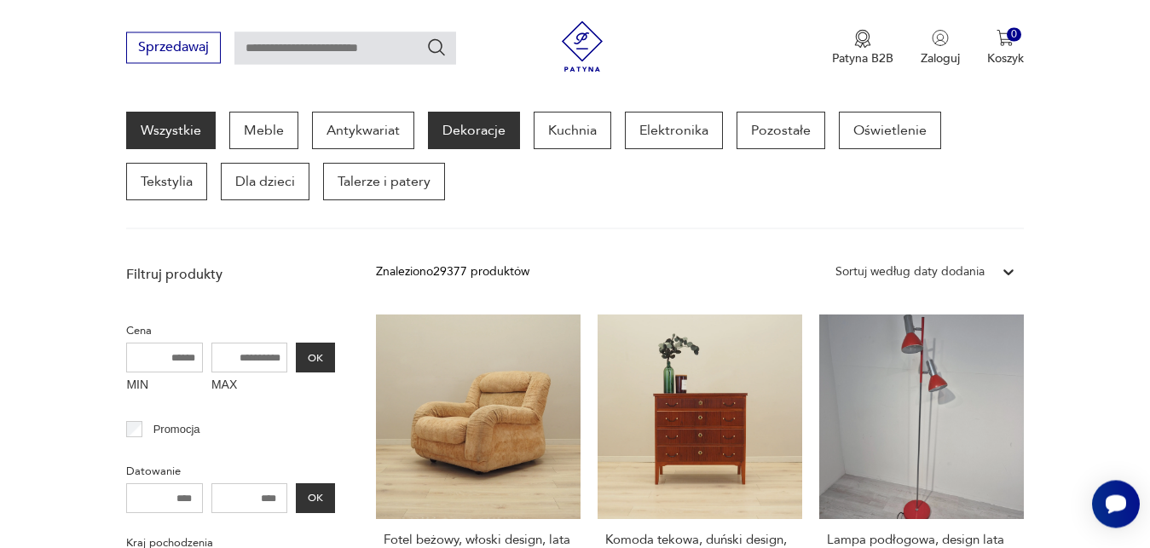
click at [475, 133] on p "Dekoracje" at bounding box center [474, 131] width 92 height 38
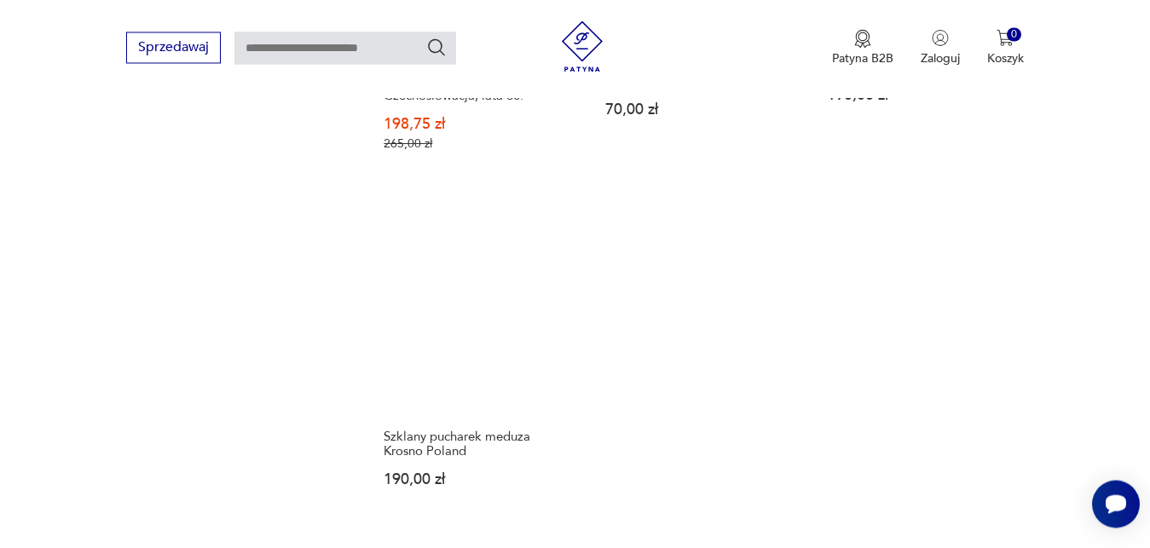
scroll to position [2336, 0]
